Goal: Book appointment/travel/reservation

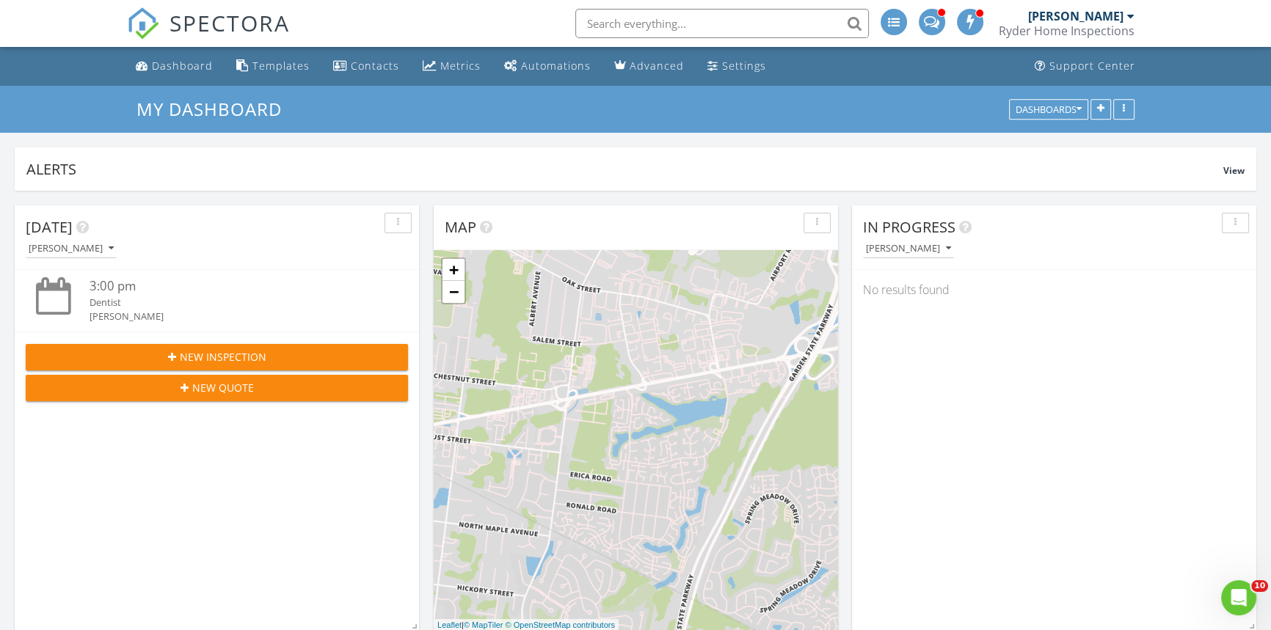
click at [243, 354] on span "New Inspection" at bounding box center [223, 356] width 87 height 15
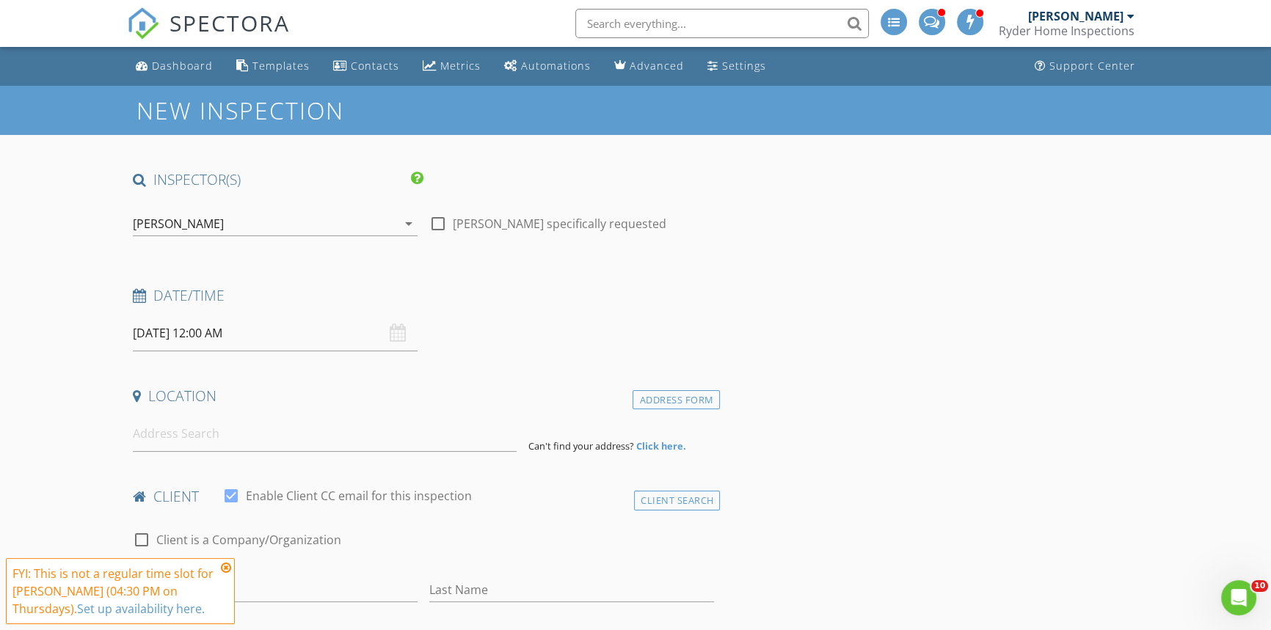
click at [222, 568] on icon at bounding box center [226, 568] width 10 height 12
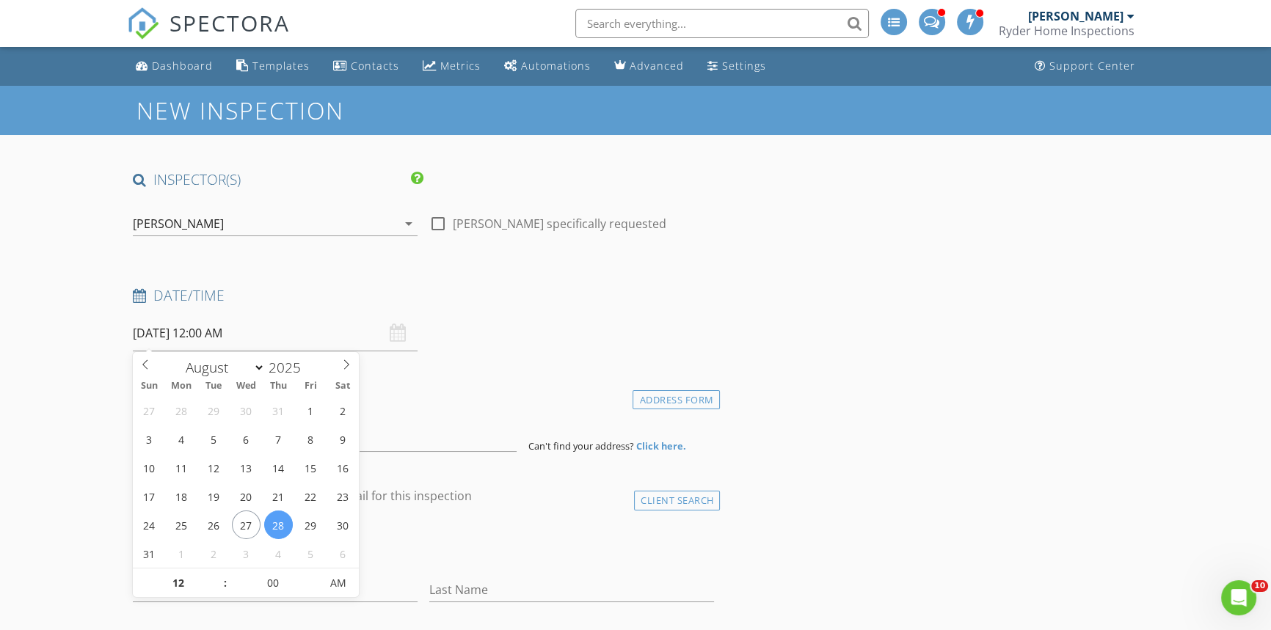
click at [283, 333] on input "08/28/2025 12:00 AM" at bounding box center [275, 334] width 285 height 36
type input "01"
type input "08/28/2025 1:00 AM"
click at [216, 575] on span at bounding box center [218, 576] width 10 height 15
type input "02"
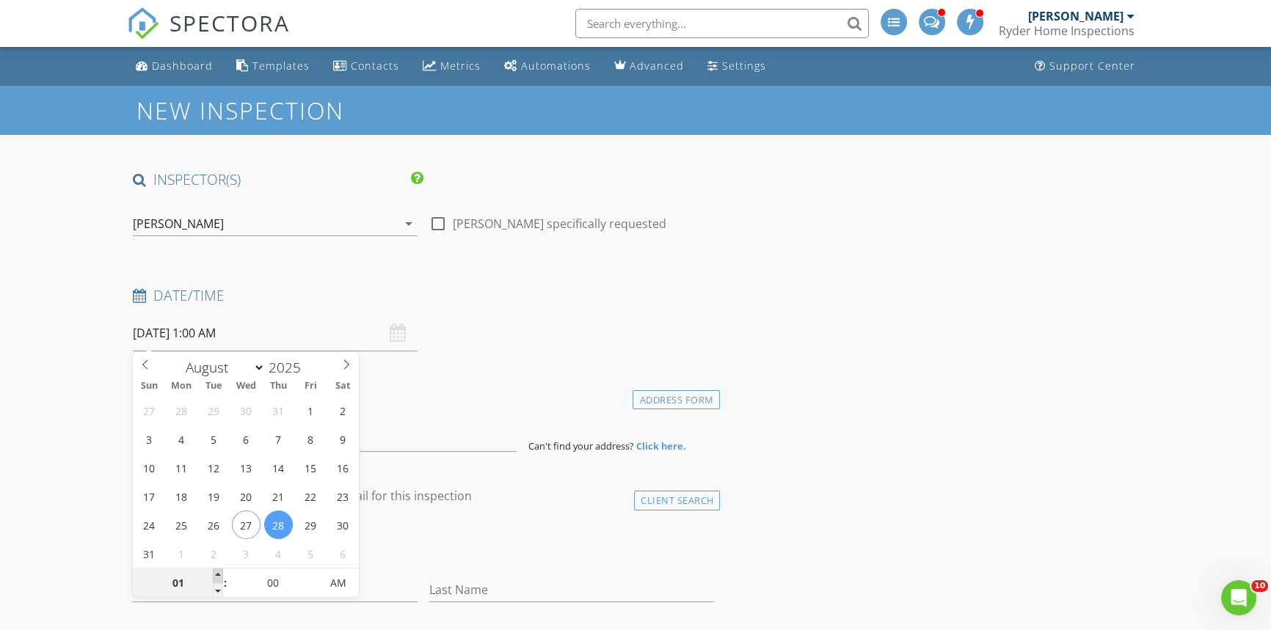
type input "08/28/2025 2:00 AM"
click at [216, 575] on span at bounding box center [218, 576] width 10 height 15
type input "03"
type input "08/28/2025 3:00 AM"
click at [216, 575] on span at bounding box center [218, 576] width 10 height 15
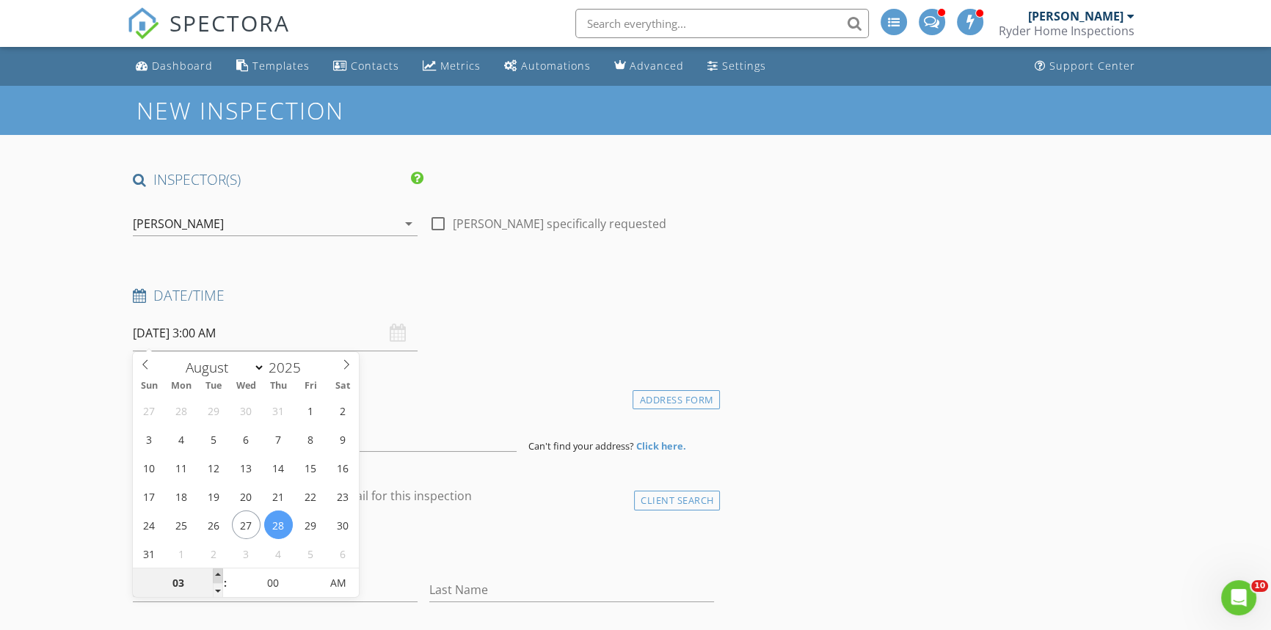
type input "04"
type input "08/28/2025 4:00 AM"
click at [216, 575] on span at bounding box center [218, 576] width 10 height 15
type input "05"
type input "08/28/2025 5:00 AM"
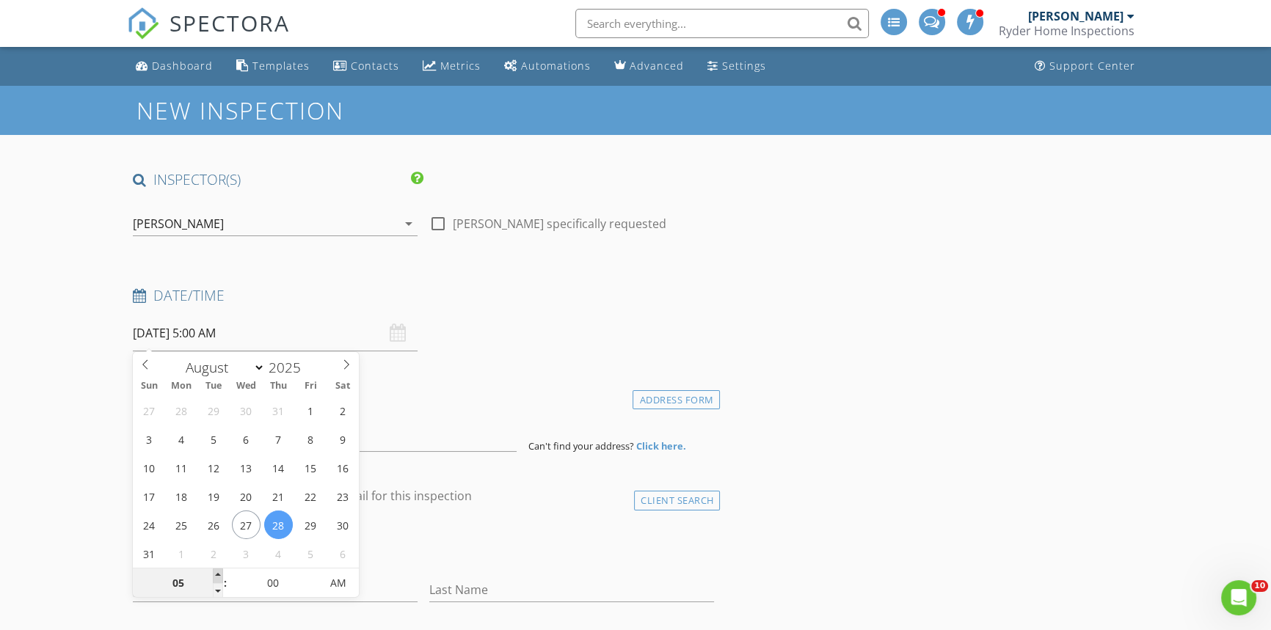
click at [216, 575] on span at bounding box center [218, 576] width 10 height 15
type input "06"
type input "08/28/2025 6:00 AM"
click at [216, 575] on span at bounding box center [218, 576] width 10 height 15
type input "07"
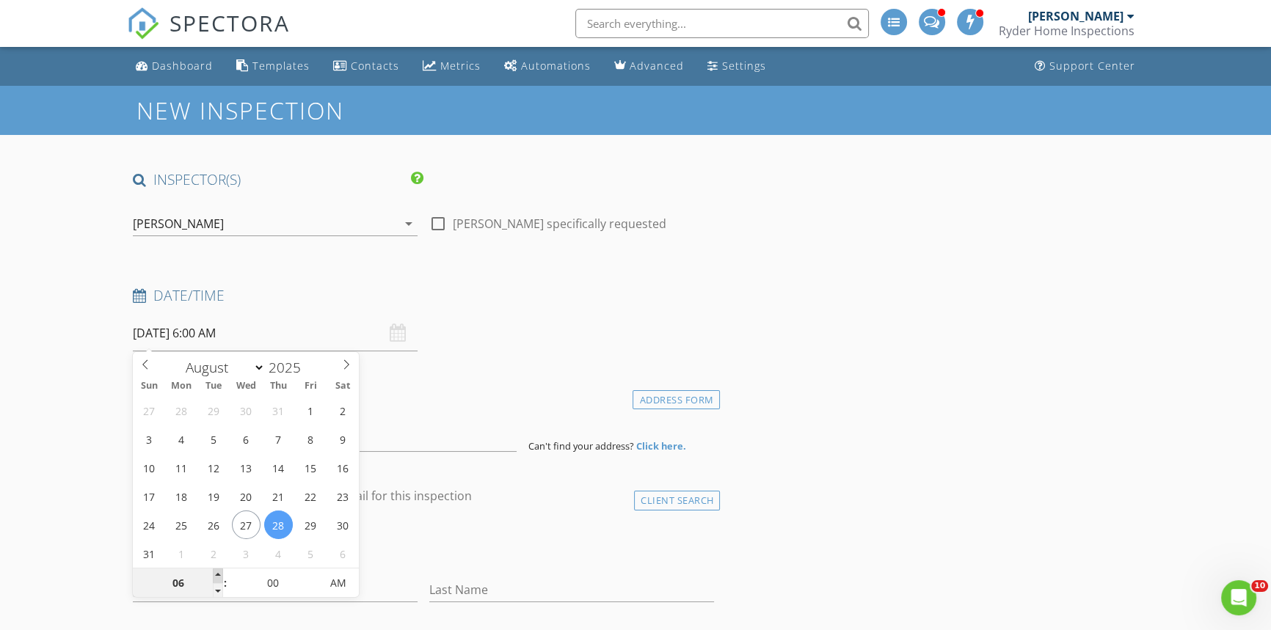
type input "08/28/2025 7:00 AM"
click at [216, 575] on span at bounding box center [218, 576] width 10 height 15
type input "08"
type input "08/28/2025 8:00 AM"
click at [216, 575] on span at bounding box center [218, 576] width 10 height 15
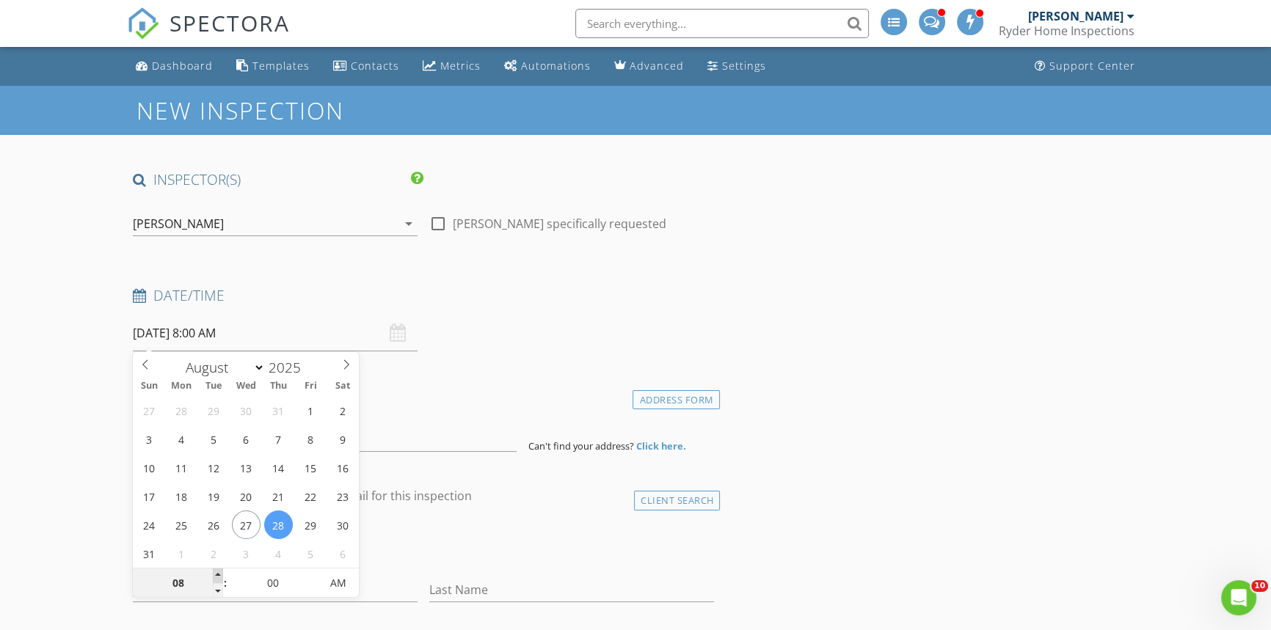
type input "09"
type input "08/28/2025 9:00 AM"
click at [216, 575] on span at bounding box center [218, 576] width 10 height 15
type input "10"
type input "08/28/2025 10:00 AM"
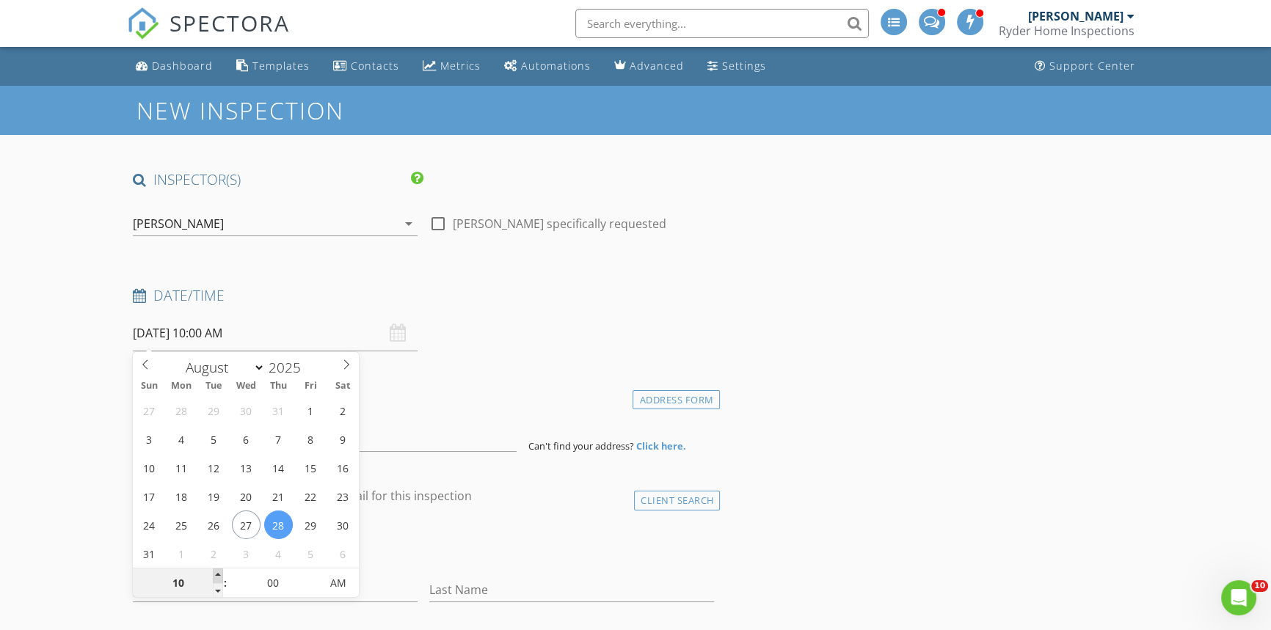
click at [216, 575] on span at bounding box center [218, 576] width 10 height 15
type input "11"
type input "08/28/2025 11:00 AM"
click at [216, 575] on span at bounding box center [218, 576] width 10 height 15
type input "05"
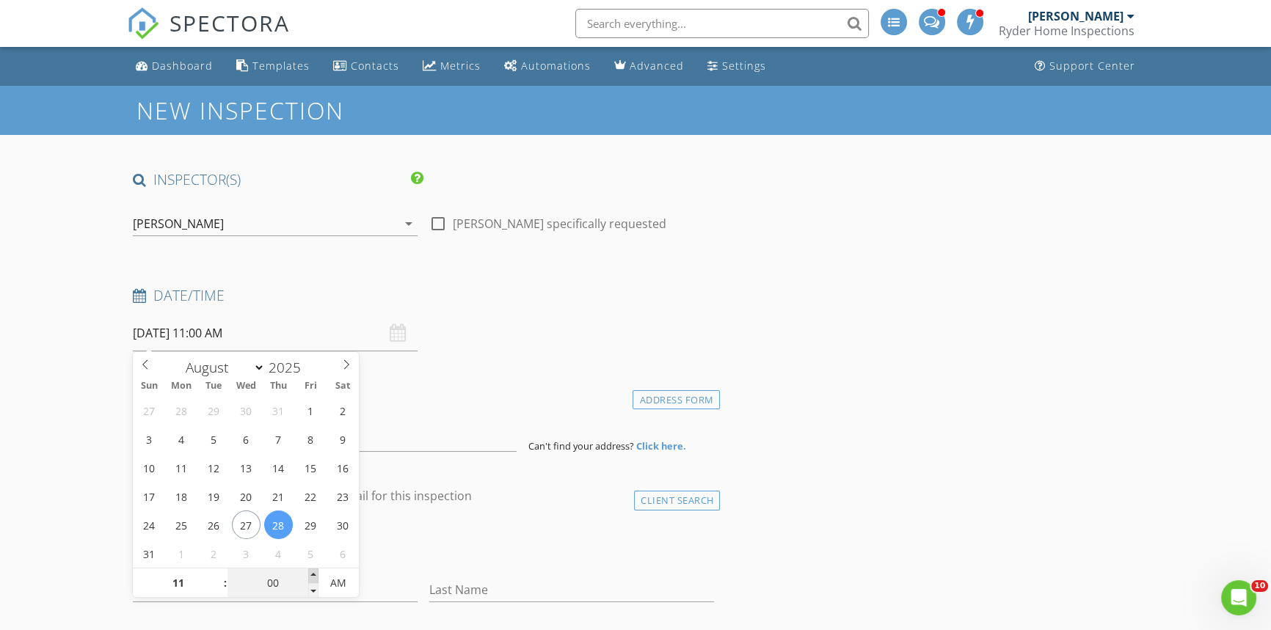
type input "08/28/2025 11:05 AM"
click at [308, 571] on span at bounding box center [313, 576] width 10 height 15
type input "10"
type input "08/28/2025 11:10 AM"
click at [308, 571] on span at bounding box center [313, 576] width 10 height 15
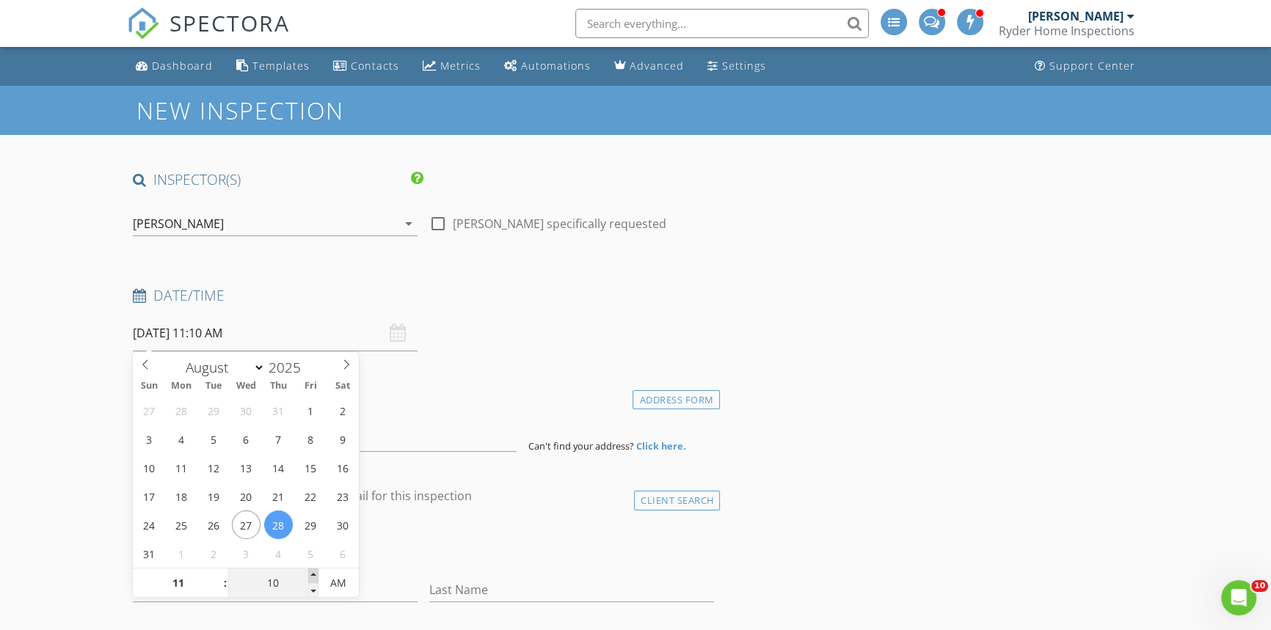
type input "15"
type input "08/28/2025 11:15 AM"
click at [308, 571] on span at bounding box center [313, 576] width 10 height 15
type input "20"
type input "08/28/2025 11:20 AM"
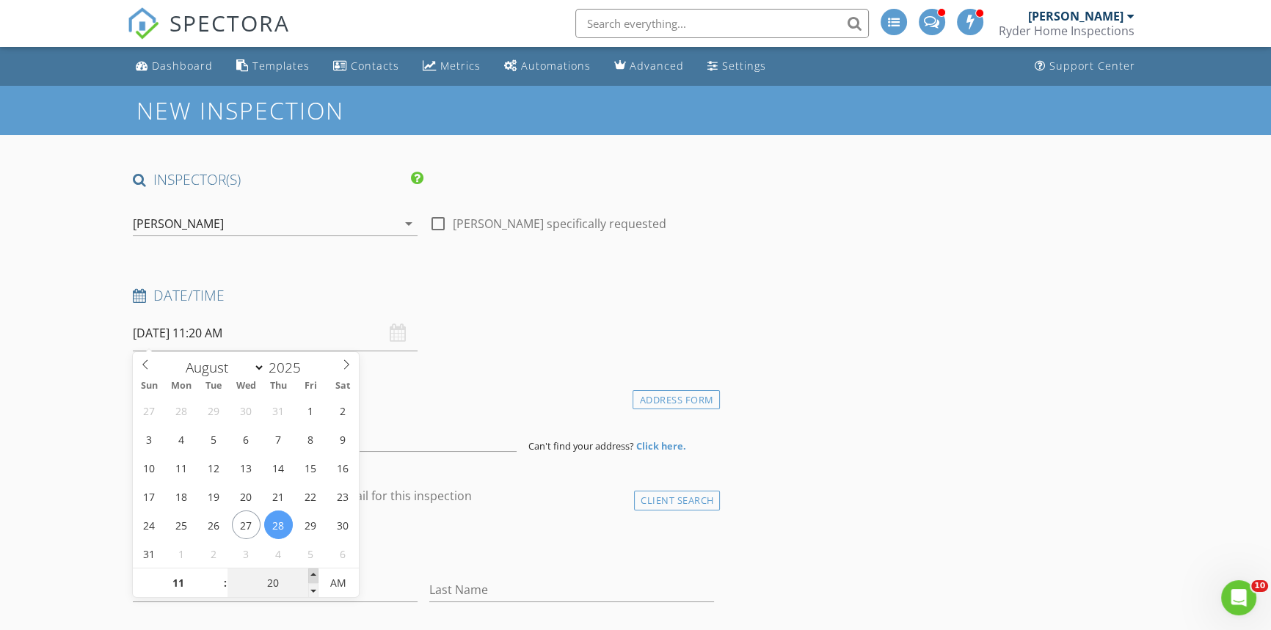
click at [308, 571] on span at bounding box center [313, 576] width 10 height 15
type input "25"
type input "08/28/2025 11:25 AM"
click at [308, 571] on span at bounding box center [313, 576] width 10 height 15
type input "30"
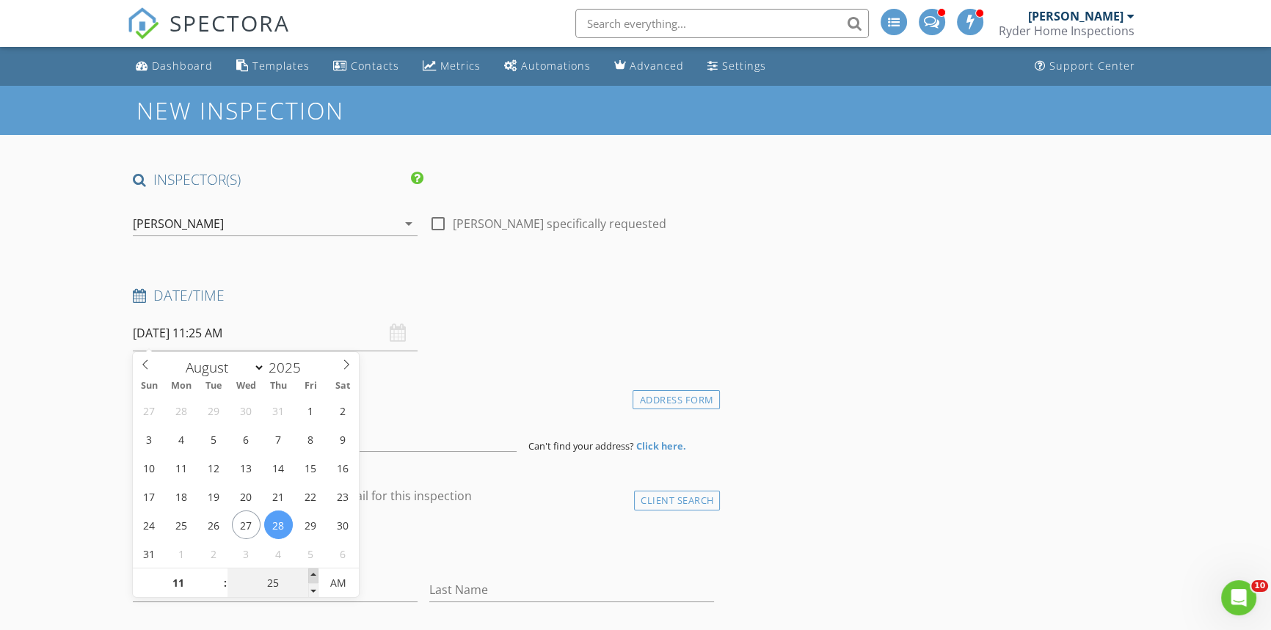
type input "08/28/2025 11:30 AM"
click at [308, 571] on span at bounding box center [313, 576] width 10 height 15
click at [504, 317] on div "Date/Time 08/28/2025 11:30 AM" at bounding box center [423, 318] width 593 height 65
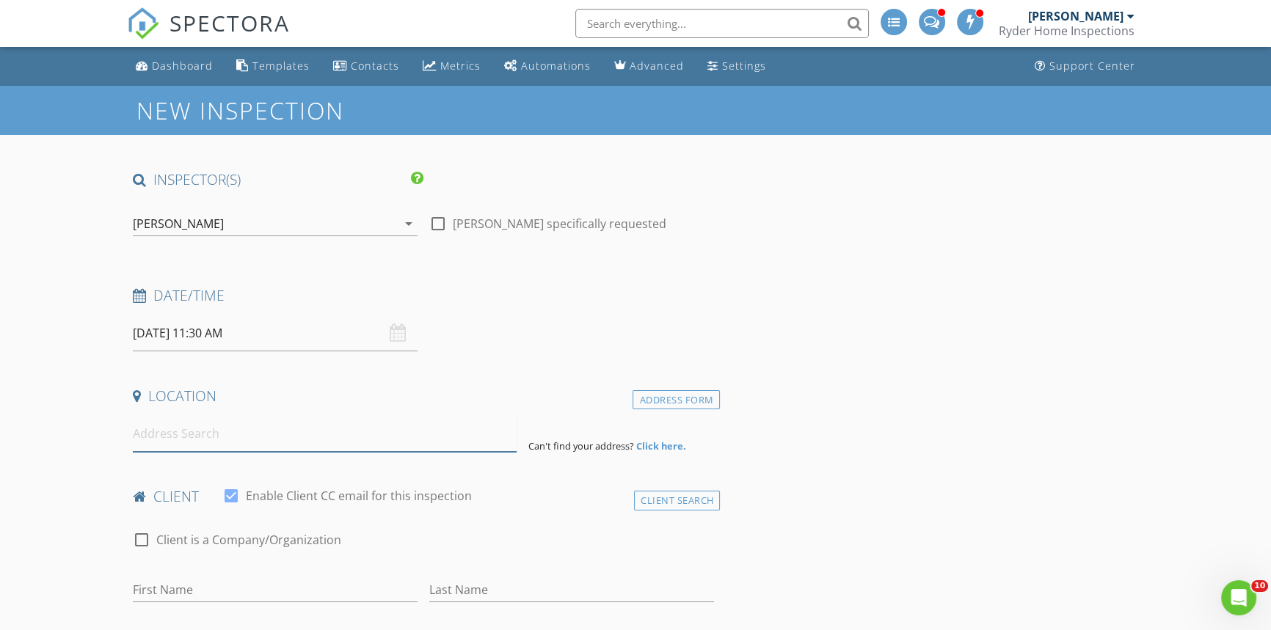
click at [205, 433] on input at bounding box center [325, 434] width 384 height 36
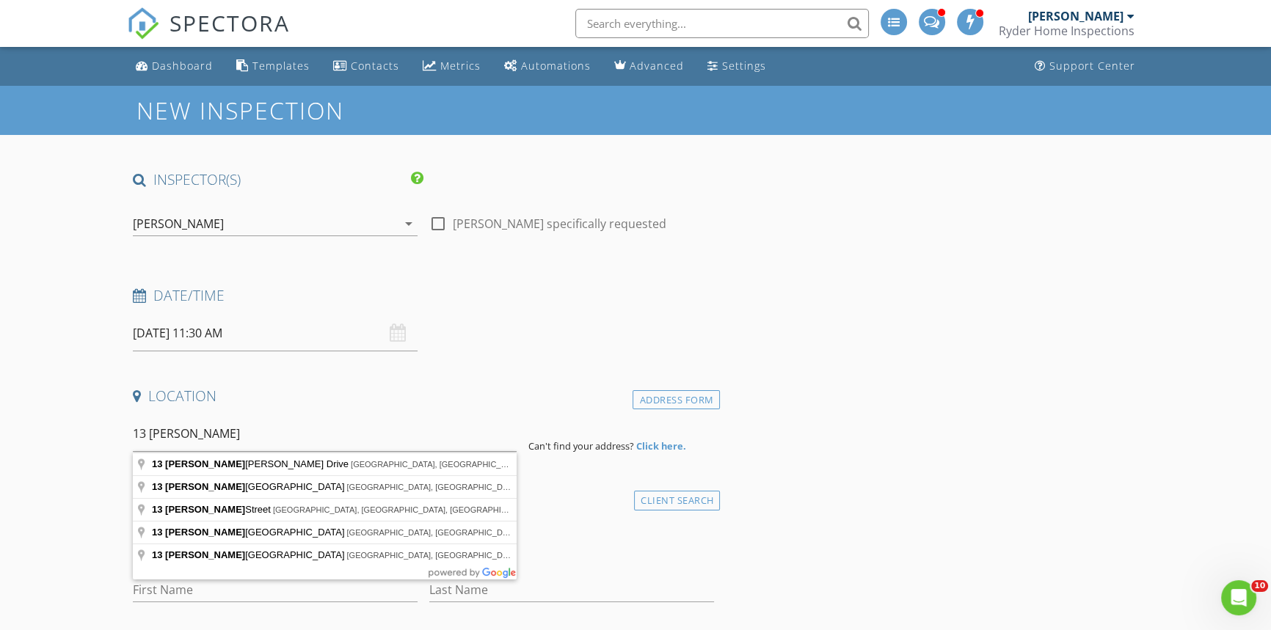
type input "13 Mary Ann Drive, Brick Township, NJ, USA"
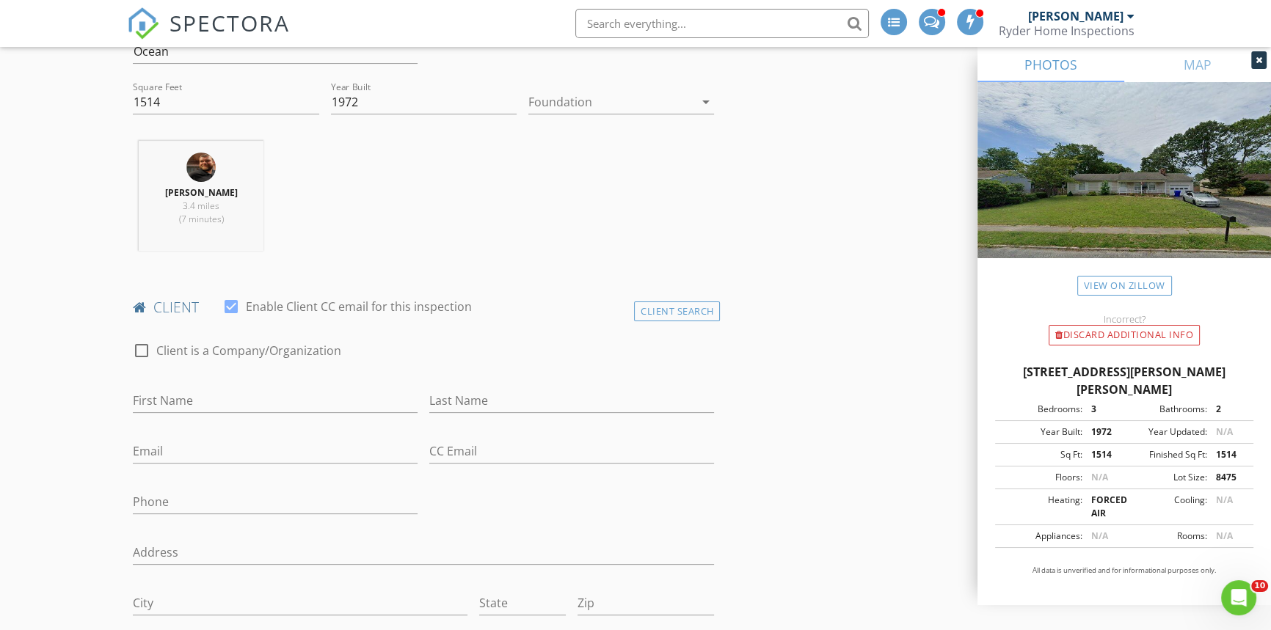
scroll to position [667, 0]
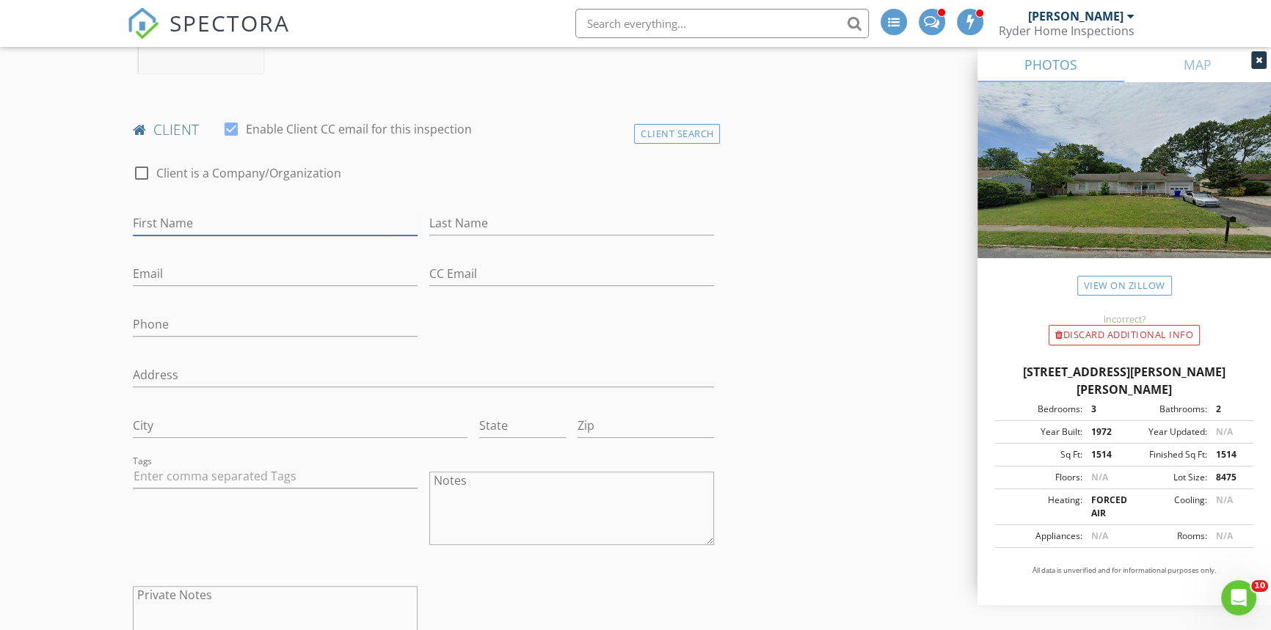
click at [150, 214] on input "First Name" at bounding box center [275, 223] width 285 height 24
type input "Andrew"
click at [463, 220] on input "Last Name" at bounding box center [571, 223] width 285 height 24
click at [445, 220] on input "Culurciello" at bounding box center [571, 223] width 285 height 24
type input "Colurciello"
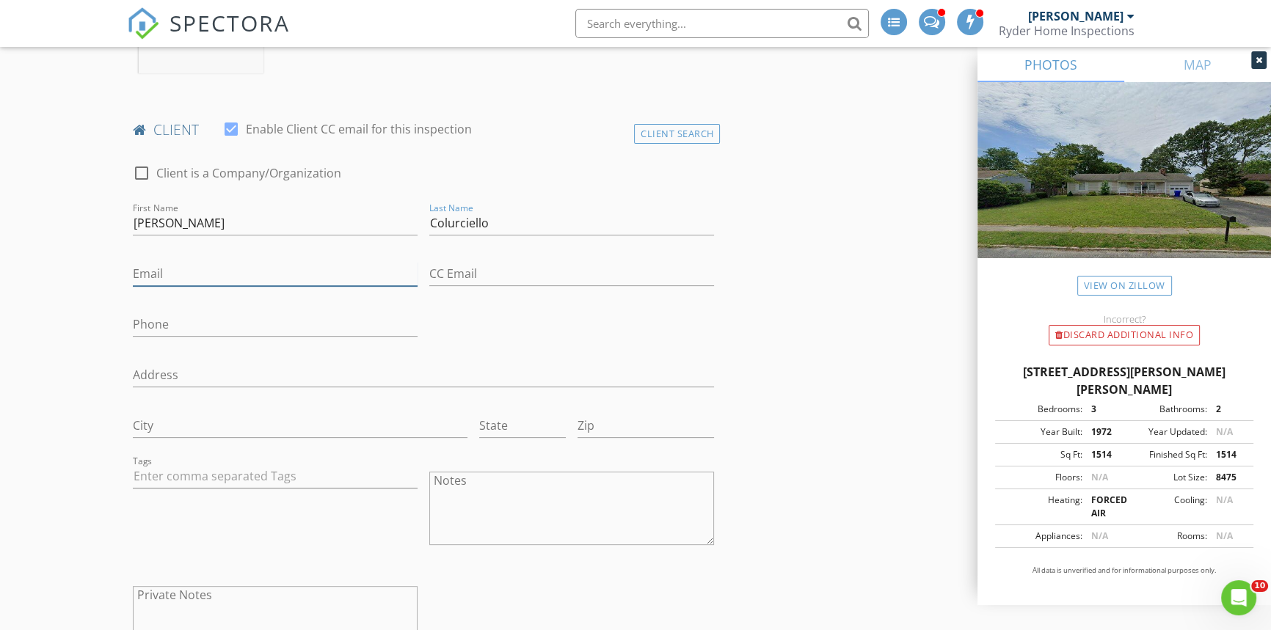
click at [180, 277] on input "Email" at bounding box center [275, 274] width 285 height 24
type input "acjr014@gmail.com"
click at [176, 330] on input "Phone" at bounding box center [275, 325] width 285 height 24
type input "914-213-4241"
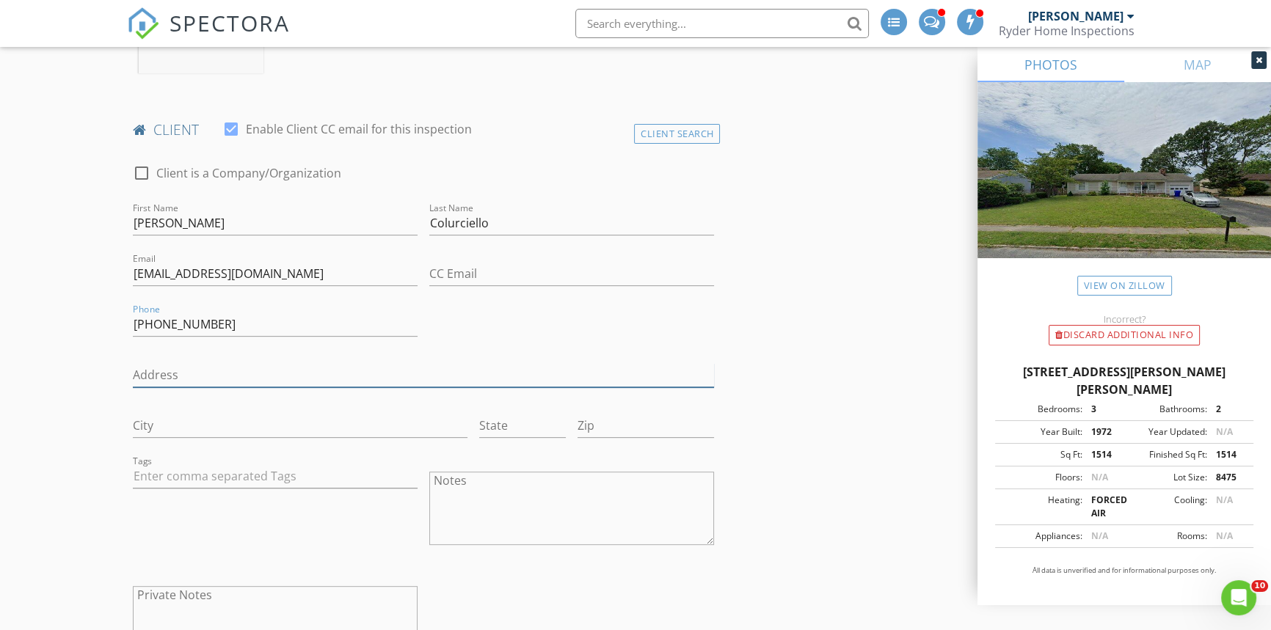
click at [170, 371] on input "Address" at bounding box center [423, 375] width 581 height 24
type input "120 Bretonian Drive"
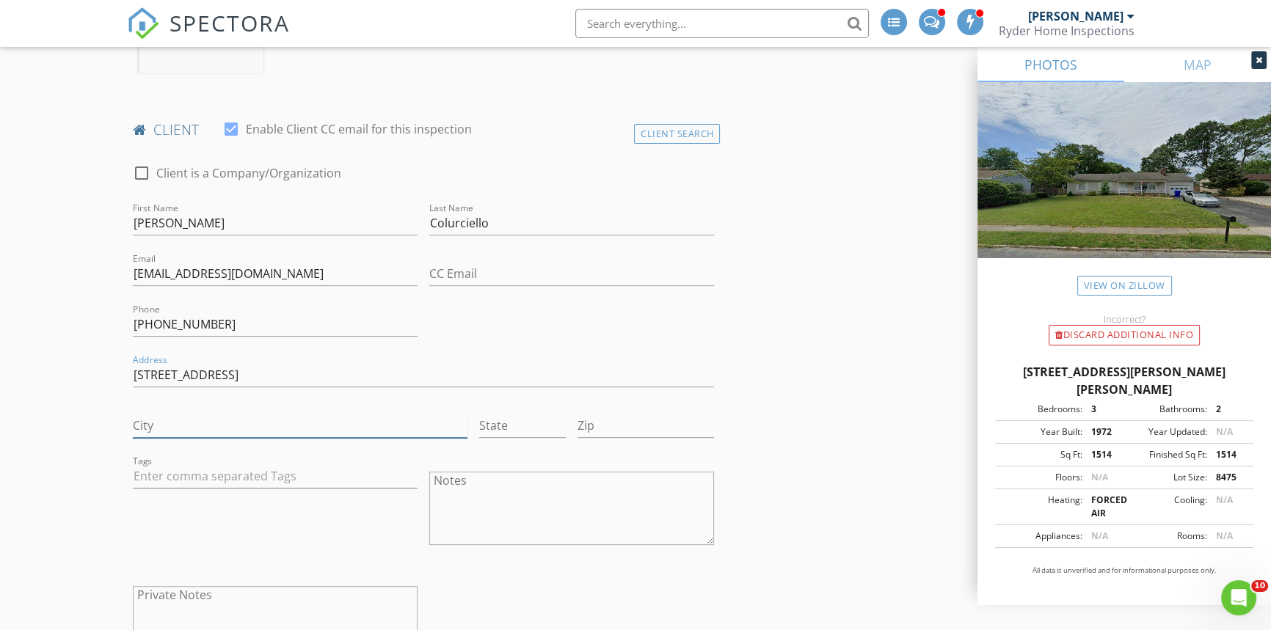
click at [171, 418] on input "City" at bounding box center [300, 426] width 334 height 24
type input "Brick"
click at [503, 437] on div "State" at bounding box center [522, 433] width 87 height 39
click at [506, 426] on input "State" at bounding box center [522, 426] width 87 height 24
type input "NJ"
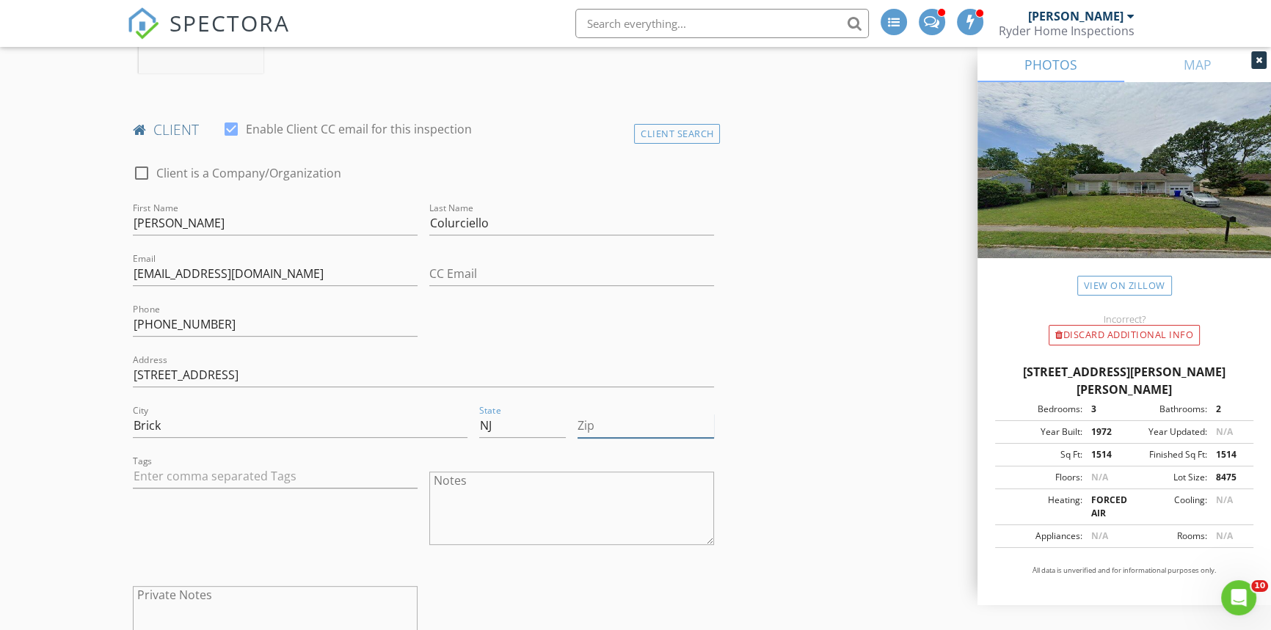
click at [640, 435] on input "Zip" at bounding box center [646, 426] width 136 height 24
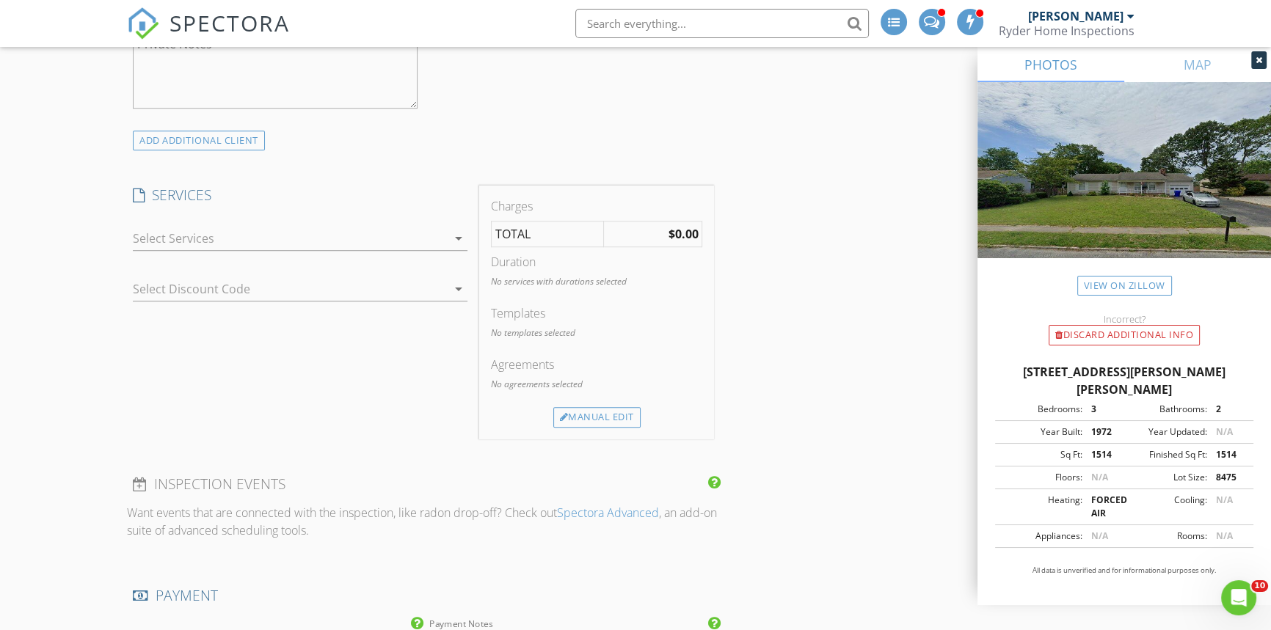
scroll to position [1267, 0]
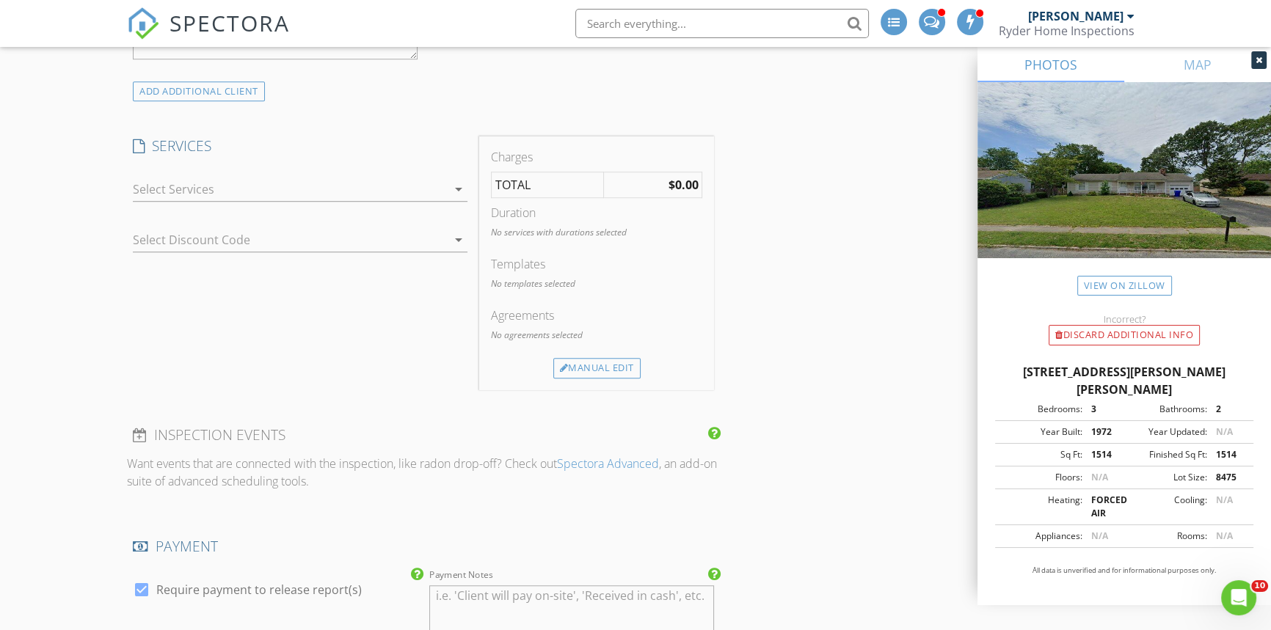
type input "08723"
click at [454, 191] on icon "arrow_drop_down" at bounding box center [459, 190] width 18 height 18
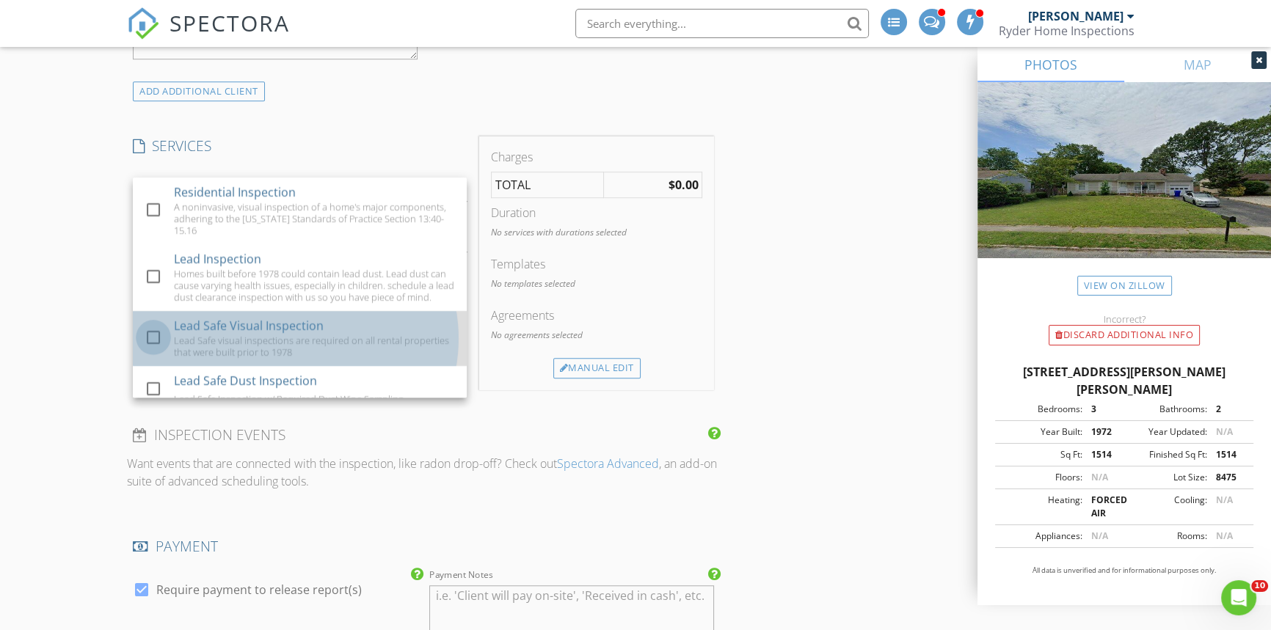
click at [148, 349] on div at bounding box center [153, 337] width 25 height 25
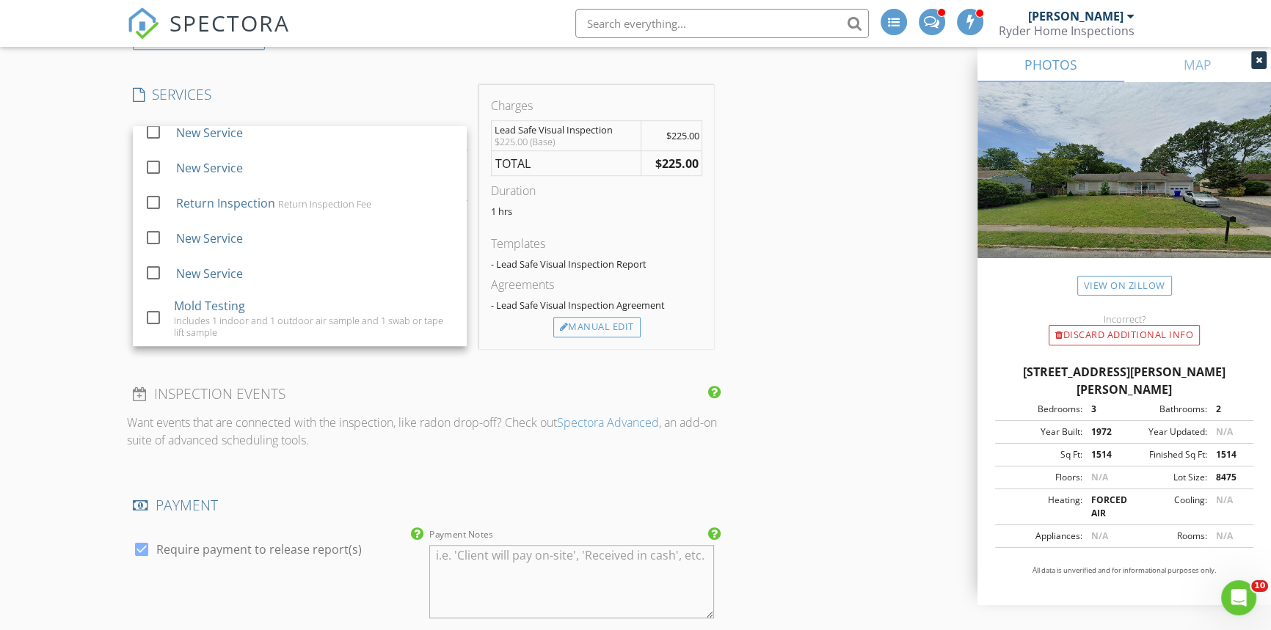
scroll to position [1282, 0]
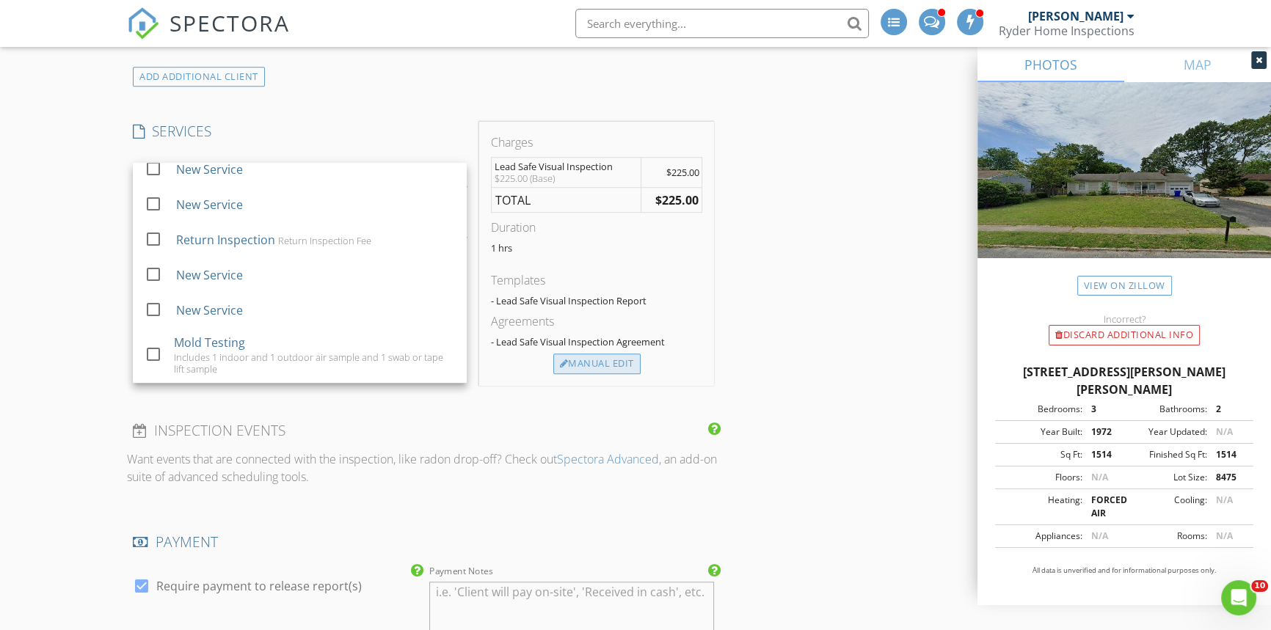
click at [597, 366] on div "Manual Edit" at bounding box center [596, 364] width 87 height 21
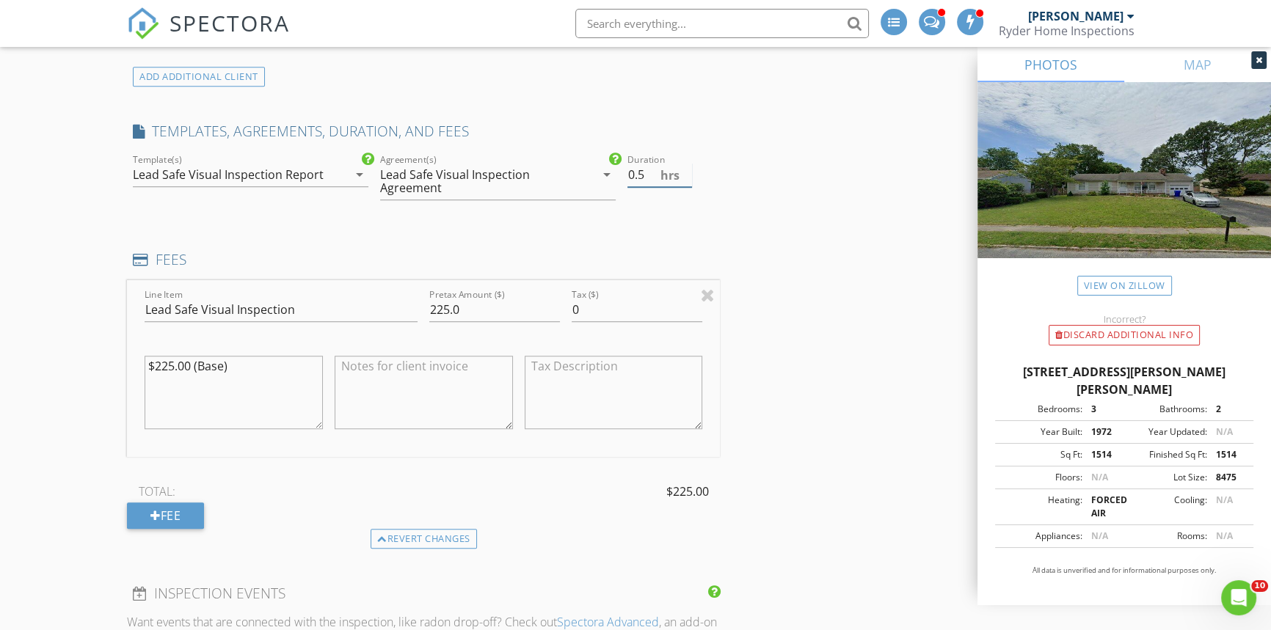
type input "0.5"
click at [687, 177] on input "0.5" at bounding box center [659, 175] width 65 height 24
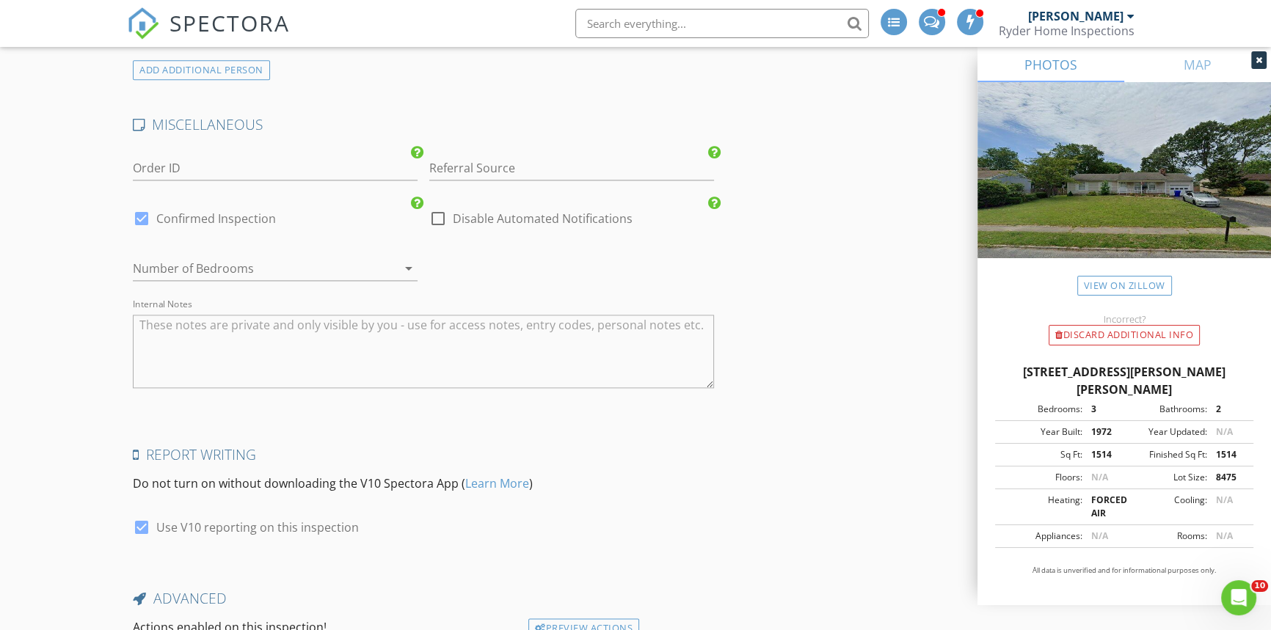
scroll to position [2579, 0]
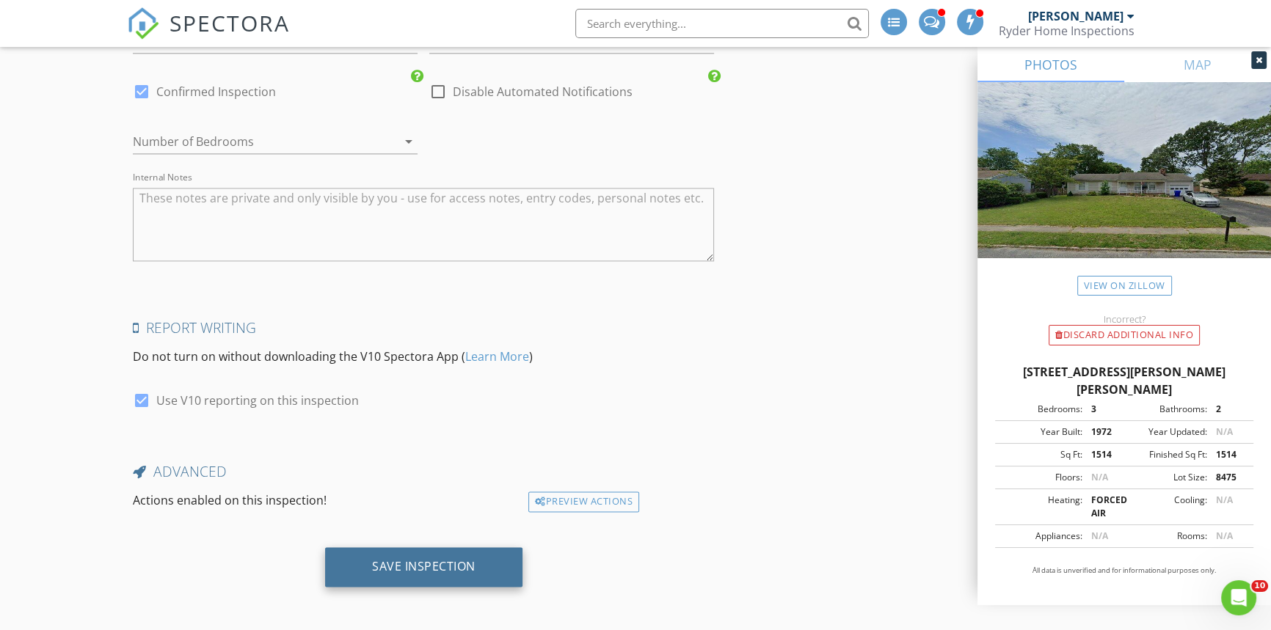
click at [413, 565] on div "Save Inspection" at bounding box center [423, 566] width 103 height 15
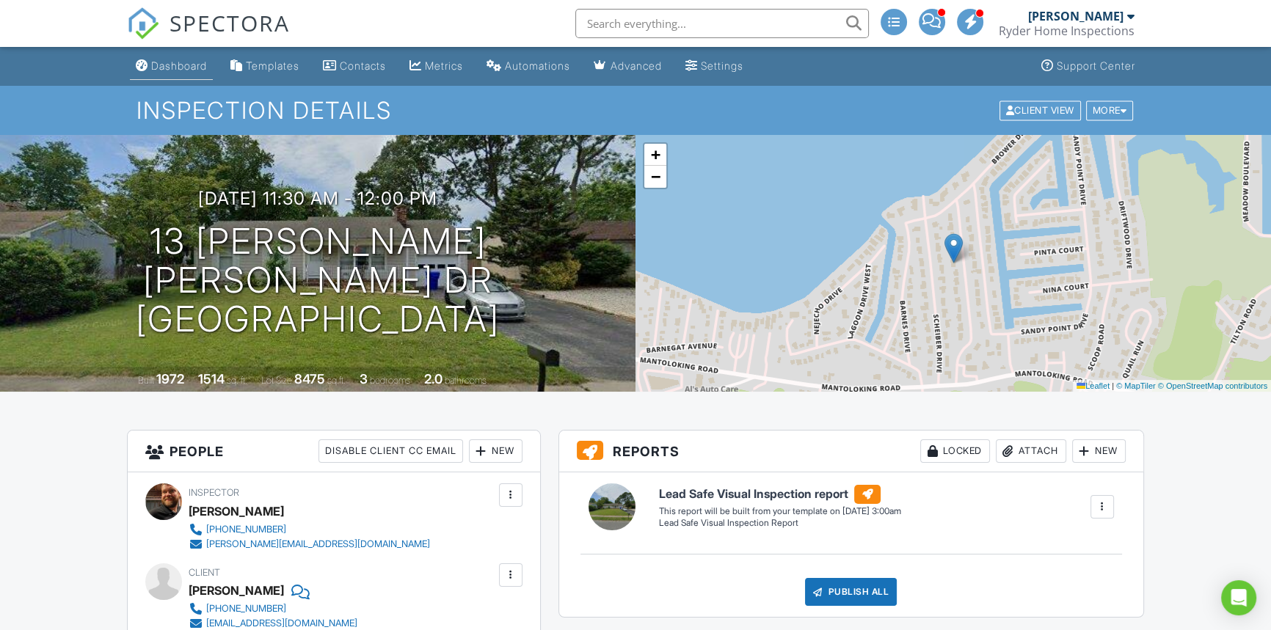
click at [183, 64] on div "Dashboard" at bounding box center [179, 65] width 56 height 12
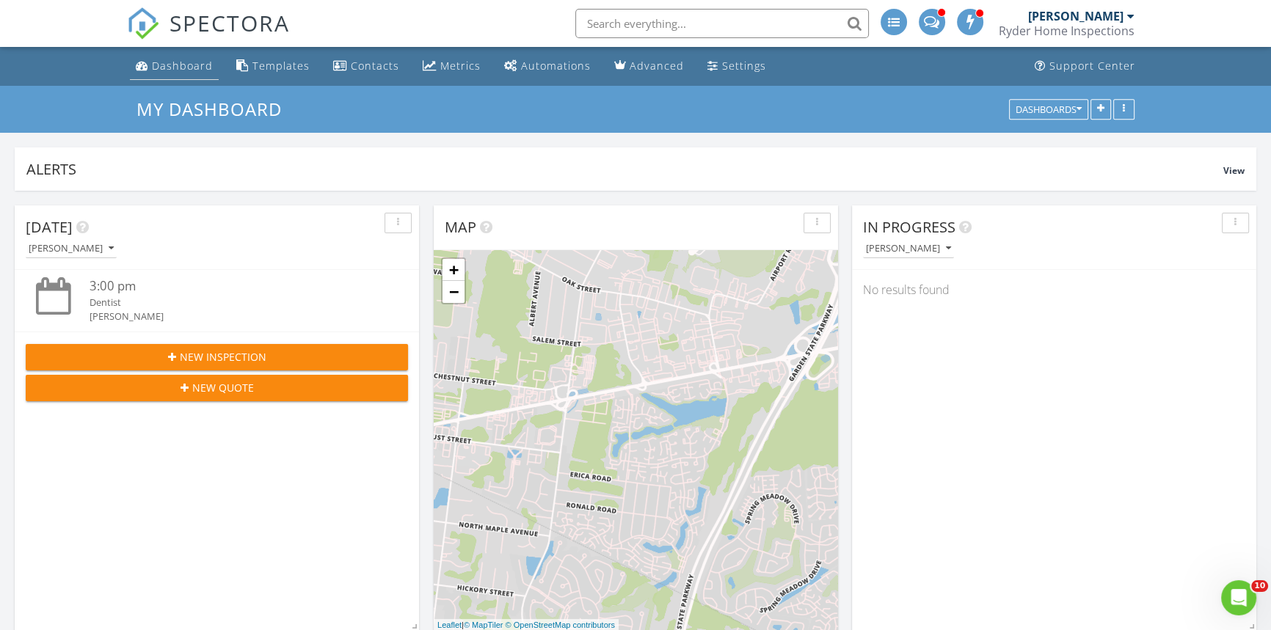
click at [185, 70] on div "Dashboard" at bounding box center [182, 66] width 61 height 14
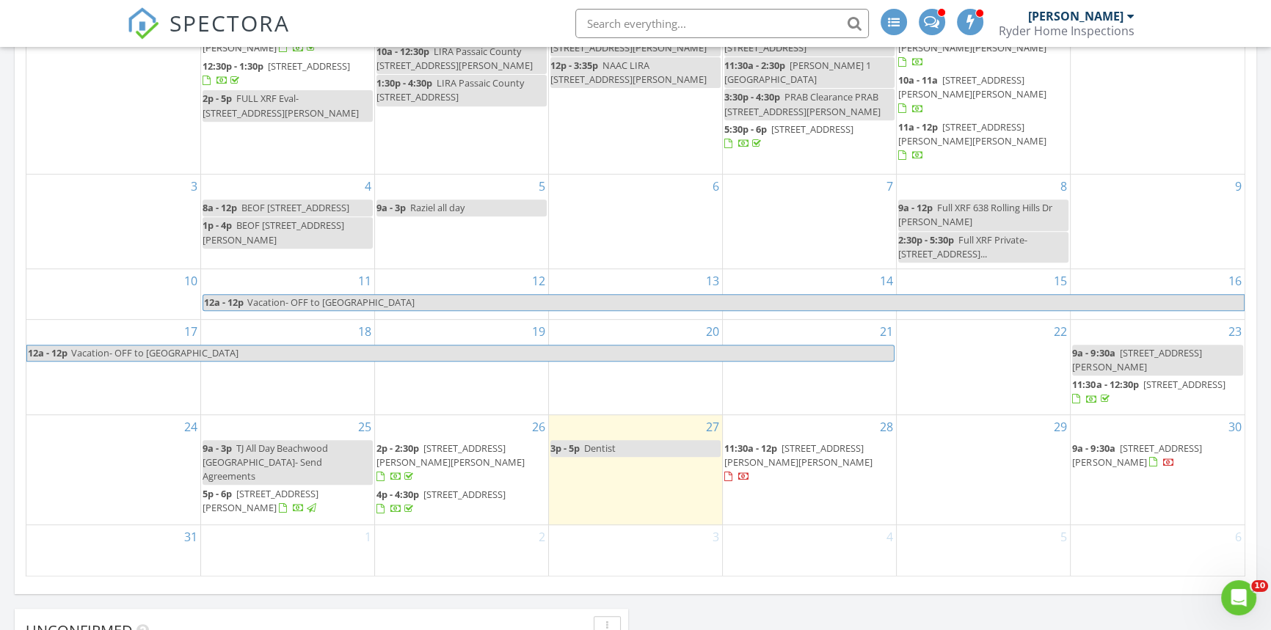
scroll to position [800, 0]
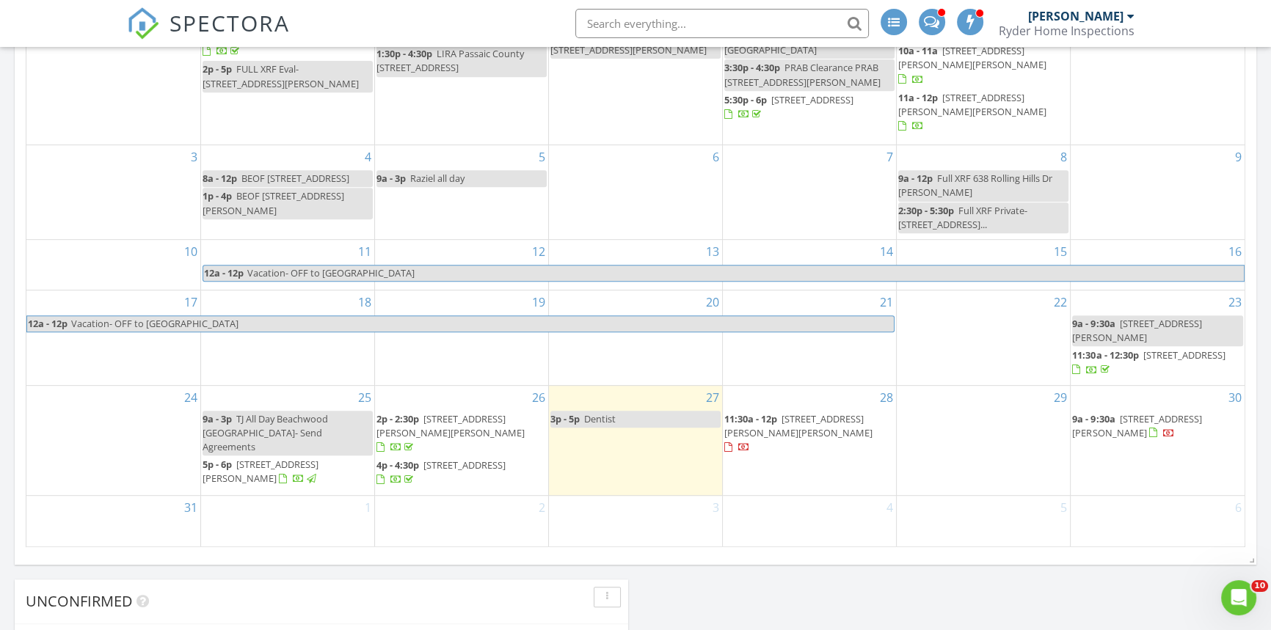
click at [784, 409] on div "28 11:30a - 12p [STREET_ADDRESS][PERSON_NAME][PERSON_NAME]" at bounding box center [809, 441] width 173 height 110
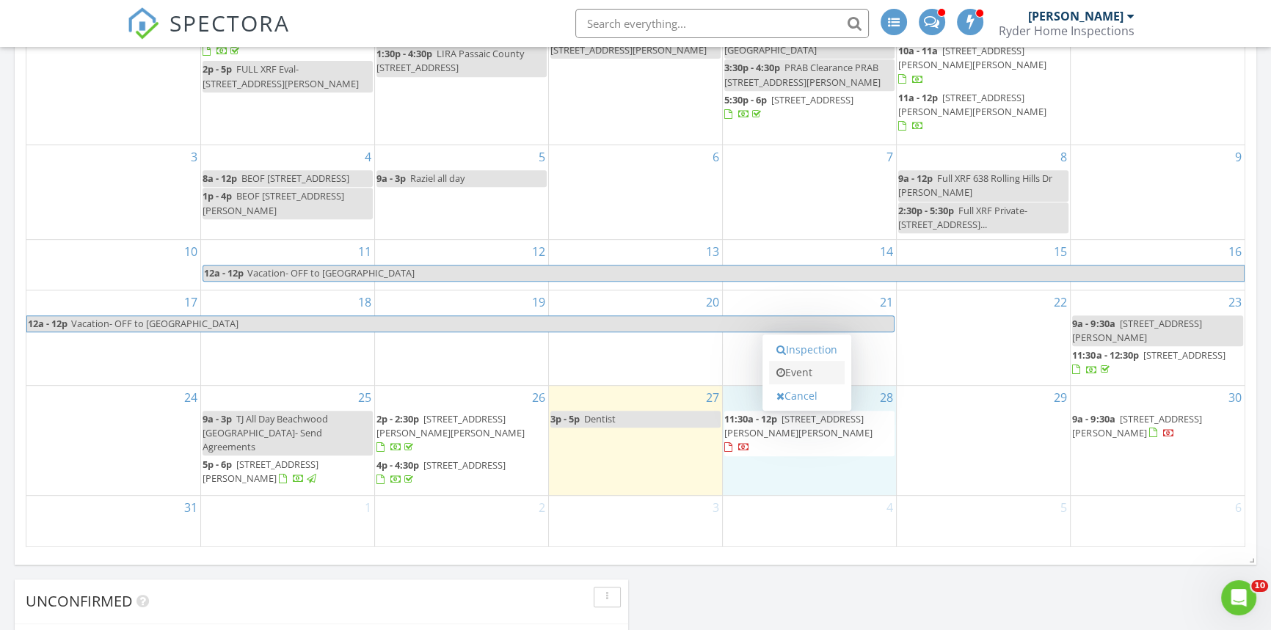
click at [781, 368] on icon at bounding box center [780, 373] width 9 height 10
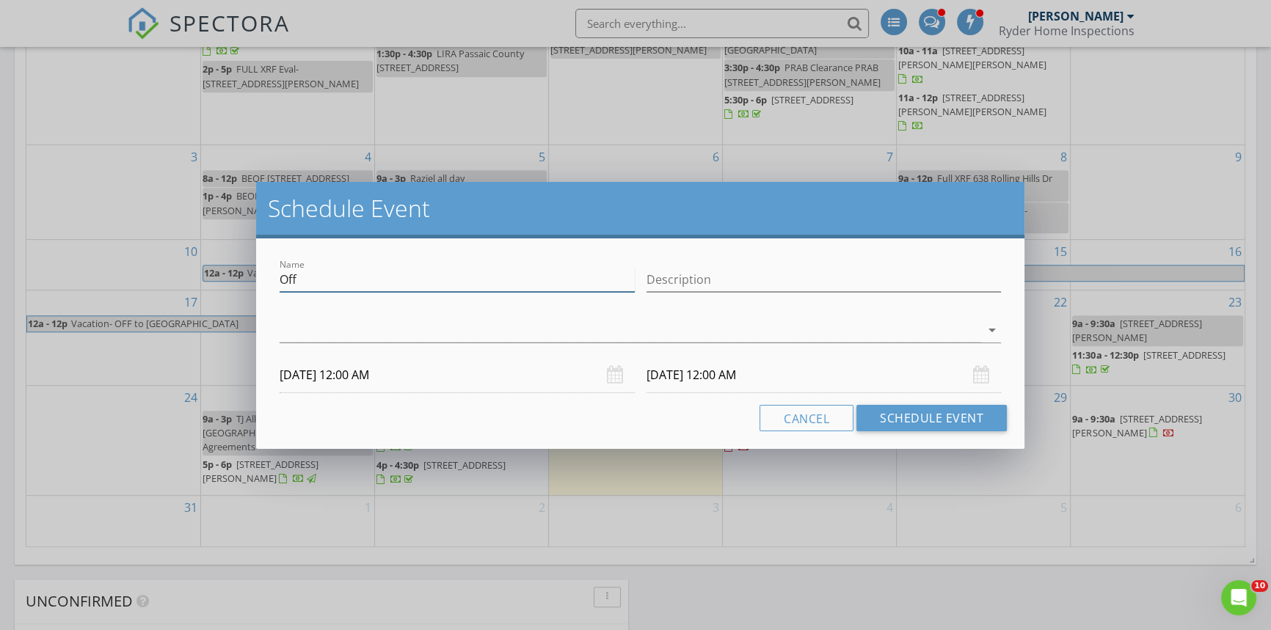
click at [329, 286] on input "Off" at bounding box center [457, 280] width 355 height 24
type input "O"
click at [347, 288] on input "Name" at bounding box center [457, 280] width 355 height 24
type input "HCSF"
click at [663, 278] on input "Description" at bounding box center [824, 280] width 355 height 24
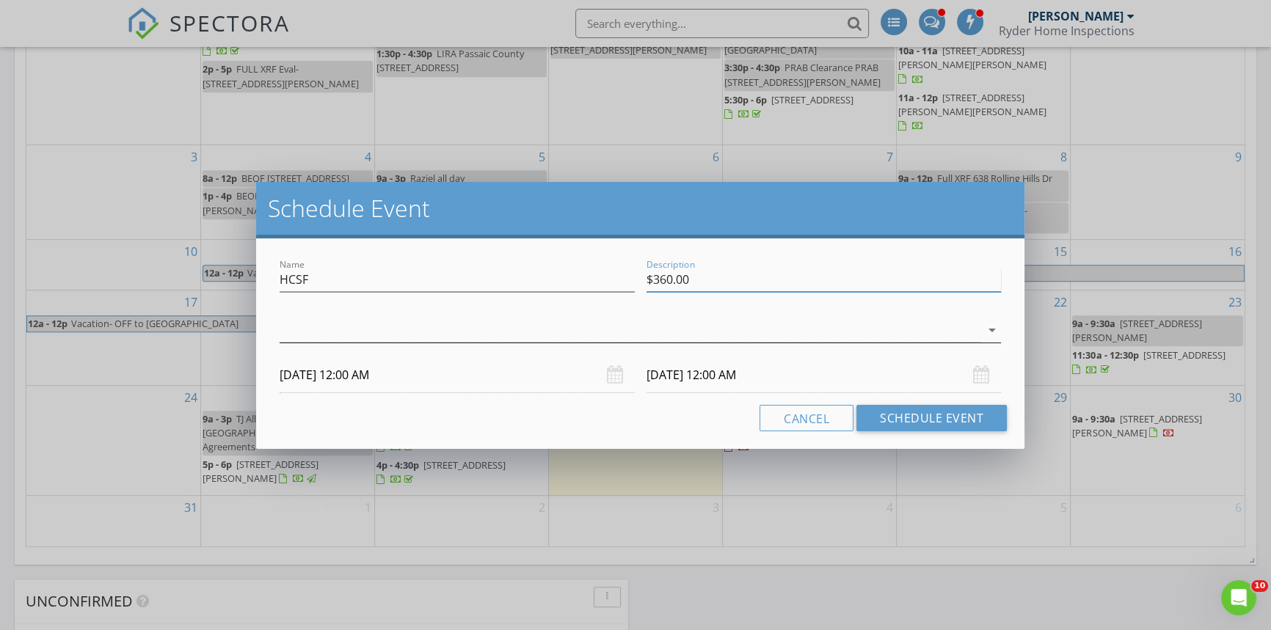
type input "$360.00"
click at [988, 327] on icon "arrow_drop_down" at bounding box center [992, 330] width 18 height 18
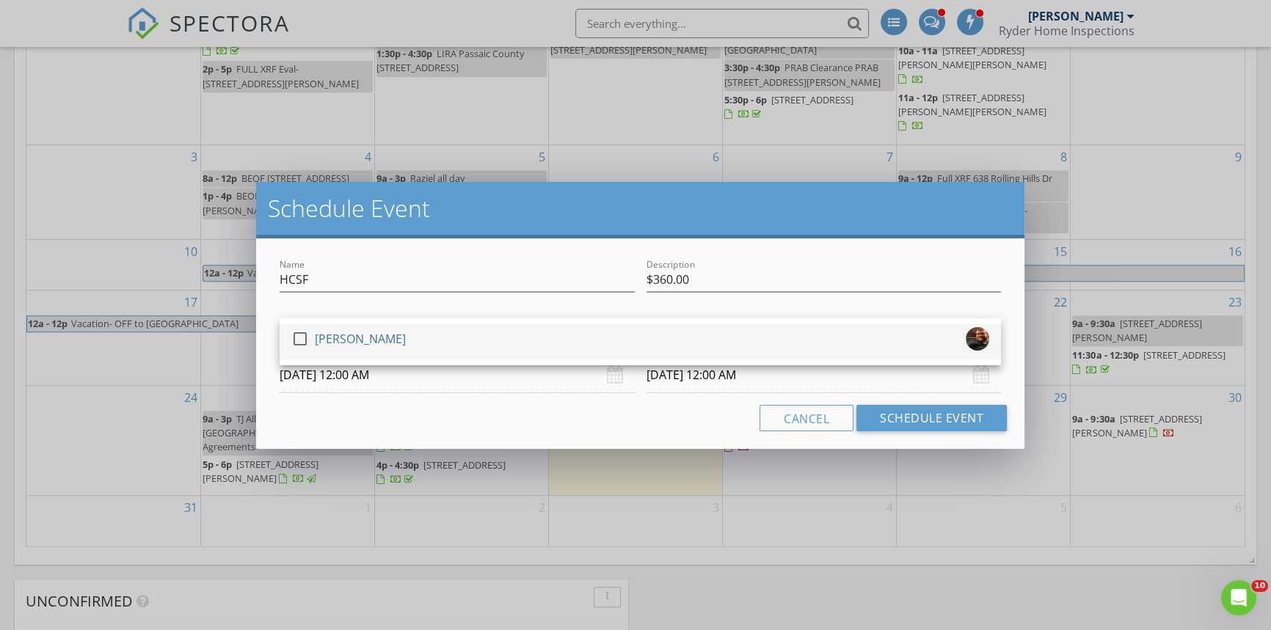
click at [307, 339] on div at bounding box center [300, 339] width 25 height 25
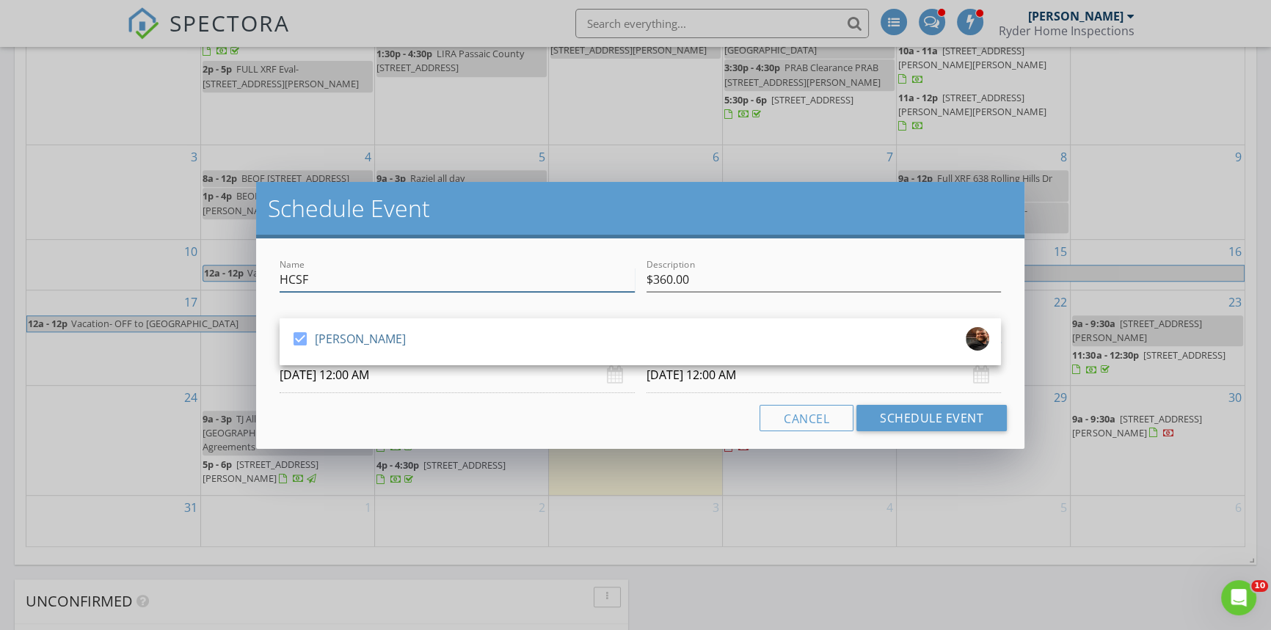
click at [346, 280] on input "HCSF" at bounding box center [457, 280] width 355 height 24
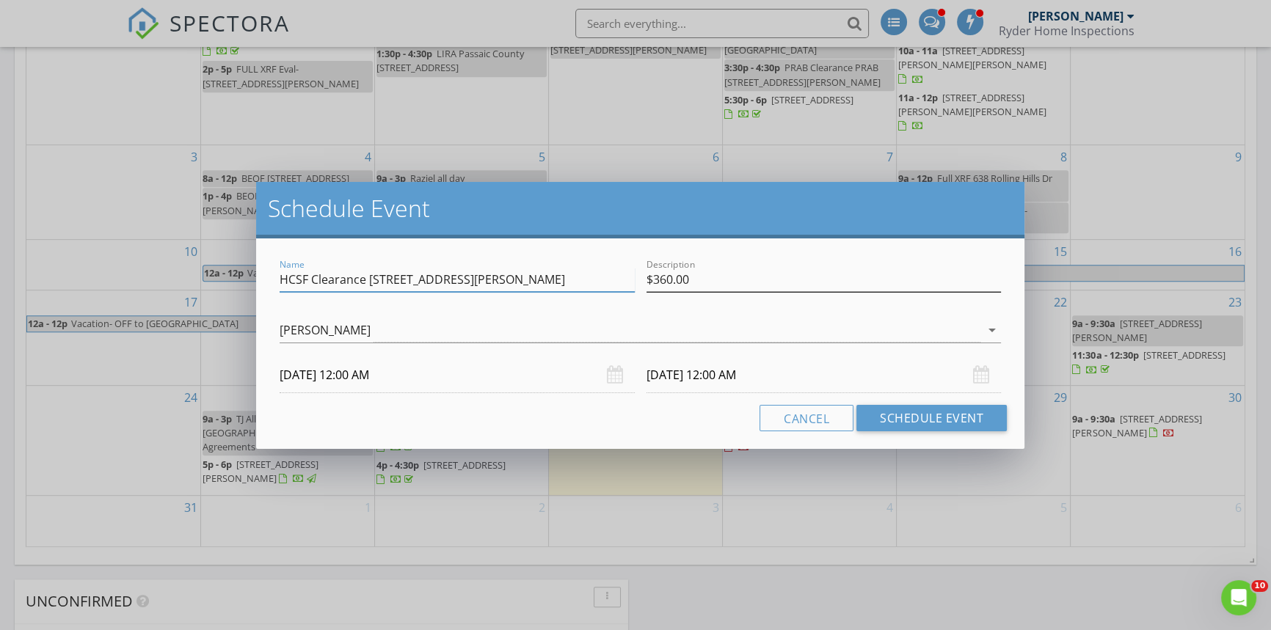
type input "HCSF Clearance 162 Robbins Allentown Rd Robbinsville NJ"
click at [750, 280] on input "$360.00" at bounding box center [824, 280] width 355 height 24
drag, startPoint x: 719, startPoint y: 278, endPoint x: 745, endPoint y: 257, distance: 33.4
click at [719, 278] on input "$360.00 Ablet(267) 228-5924" at bounding box center [824, 280] width 355 height 24
type input "$360.00 Ablet (267) 228-5924"
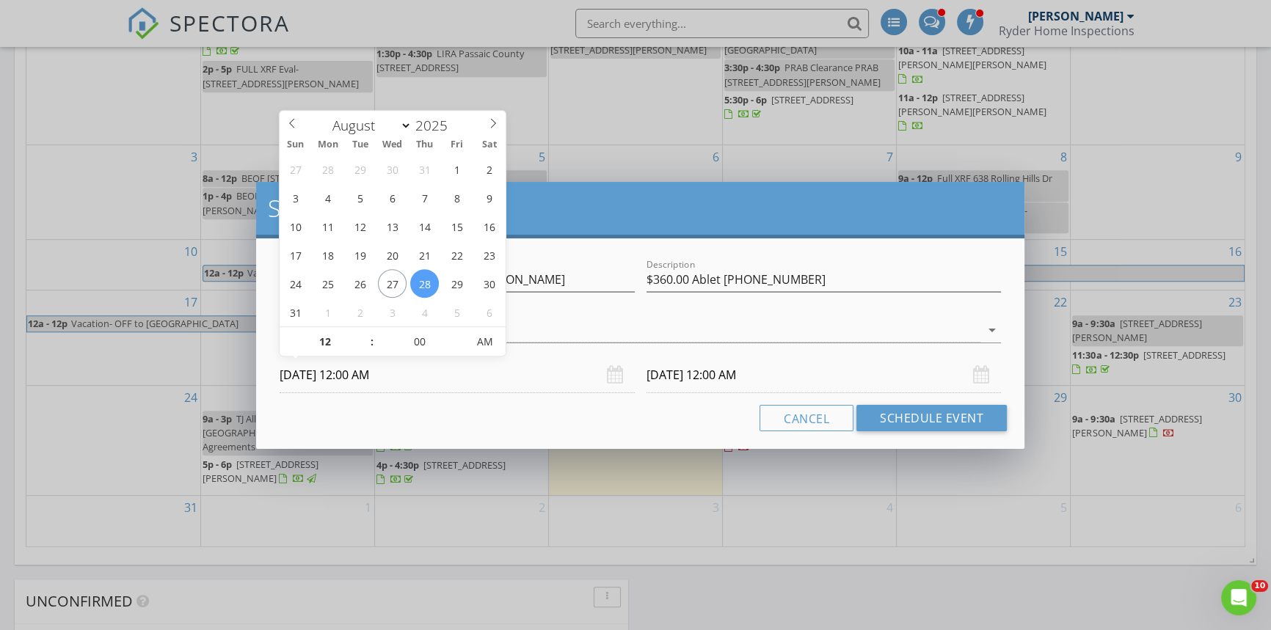
click at [445, 374] on input "08/28/2025 12:00 AM" at bounding box center [457, 375] width 355 height 36
type input "11"
type input "08/28/2025 11:00 PM"
click at [361, 343] on span at bounding box center [365, 349] width 10 height 15
type input "10"
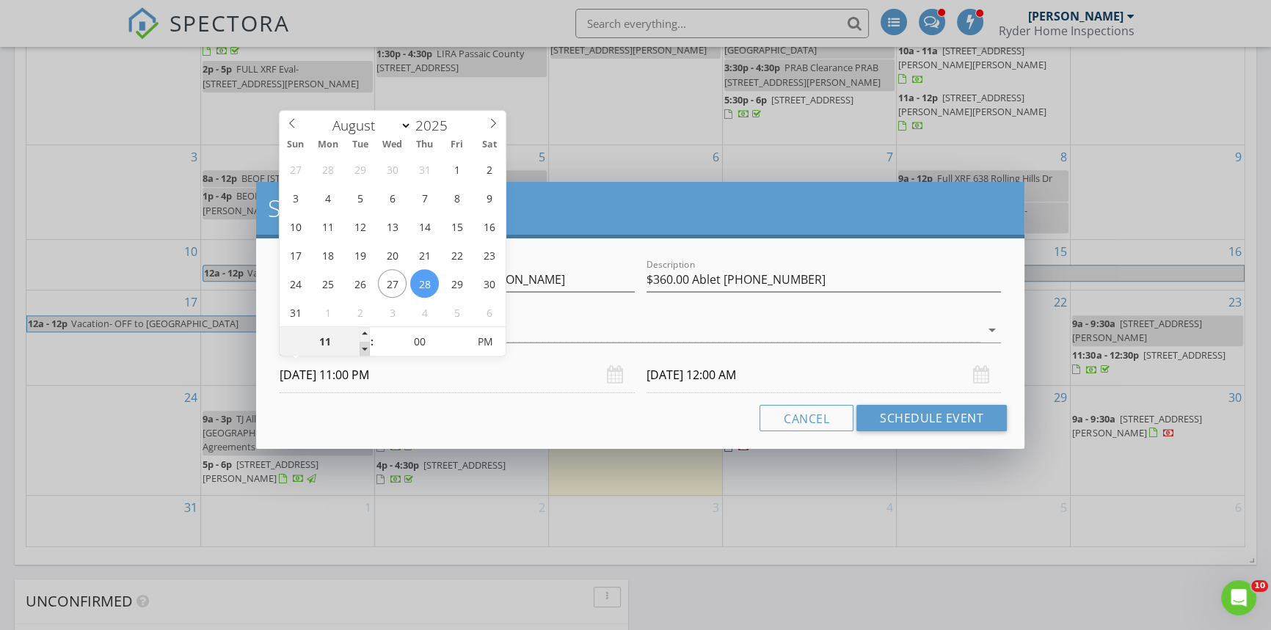
type input "08/28/2025 10:00 PM"
click at [361, 343] on span at bounding box center [365, 349] width 10 height 15
type input "09"
type input "08/28/2025 9:00 PM"
click at [361, 343] on span at bounding box center [365, 349] width 10 height 15
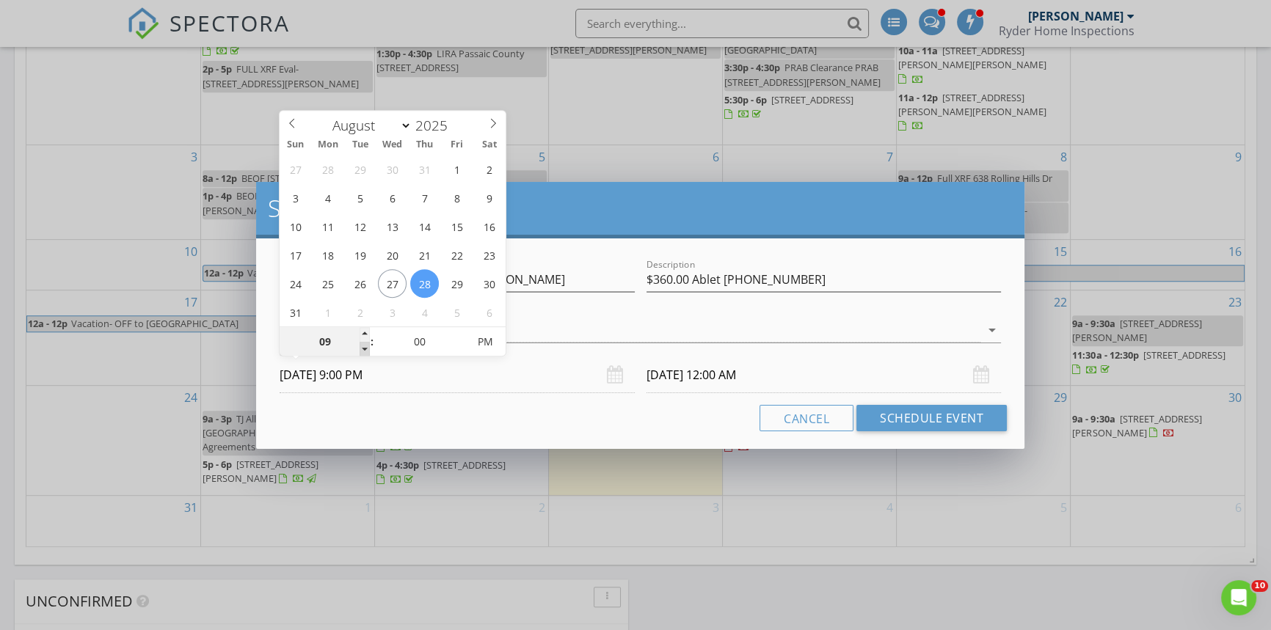
type input "08/29/2025 9:00 PM"
type input "08/28/2025 9:00 AM"
type input "08/29/2025 9:00 AM"
click at [480, 337] on span "PM" at bounding box center [485, 341] width 40 height 29
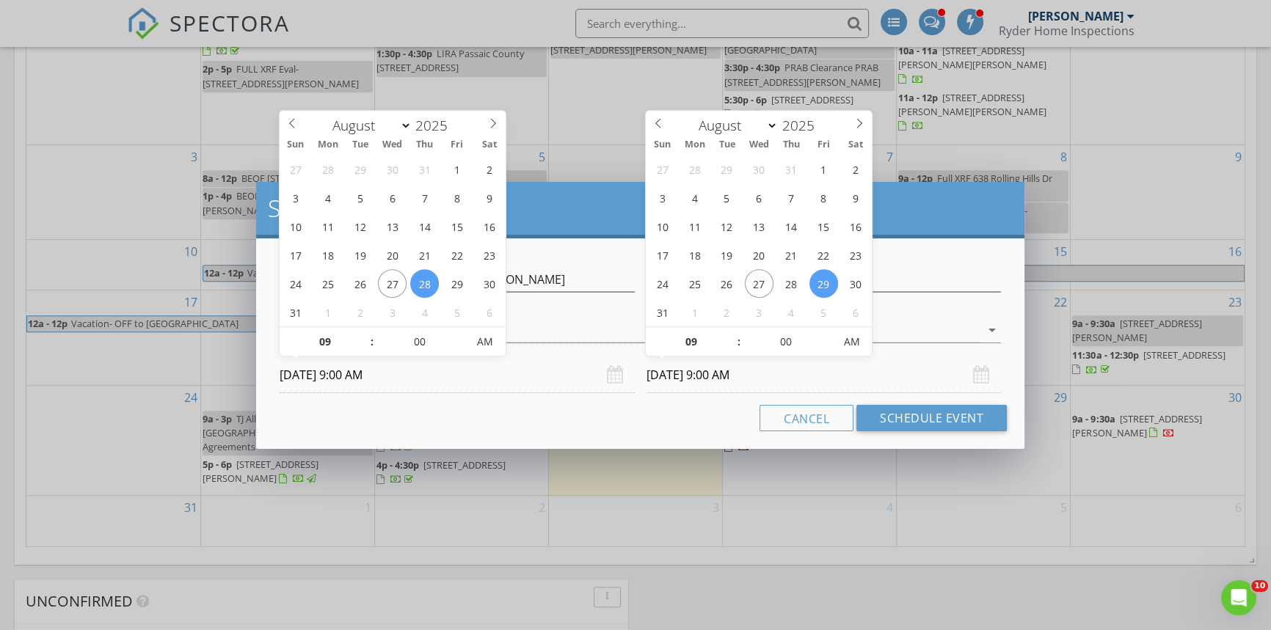
click at [771, 368] on input "08/29/2025 9:00 AM" at bounding box center [824, 375] width 355 height 36
type input "10"
click at [730, 335] on span at bounding box center [732, 334] width 10 height 15
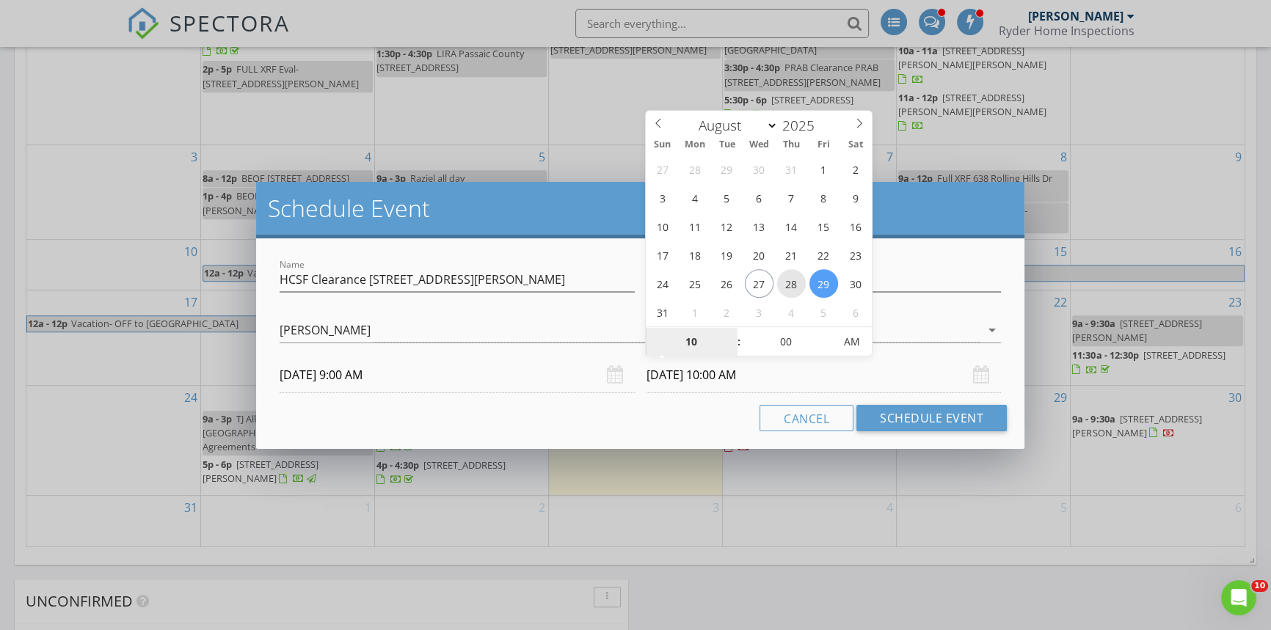
type input "08/28/2025 10:00 AM"
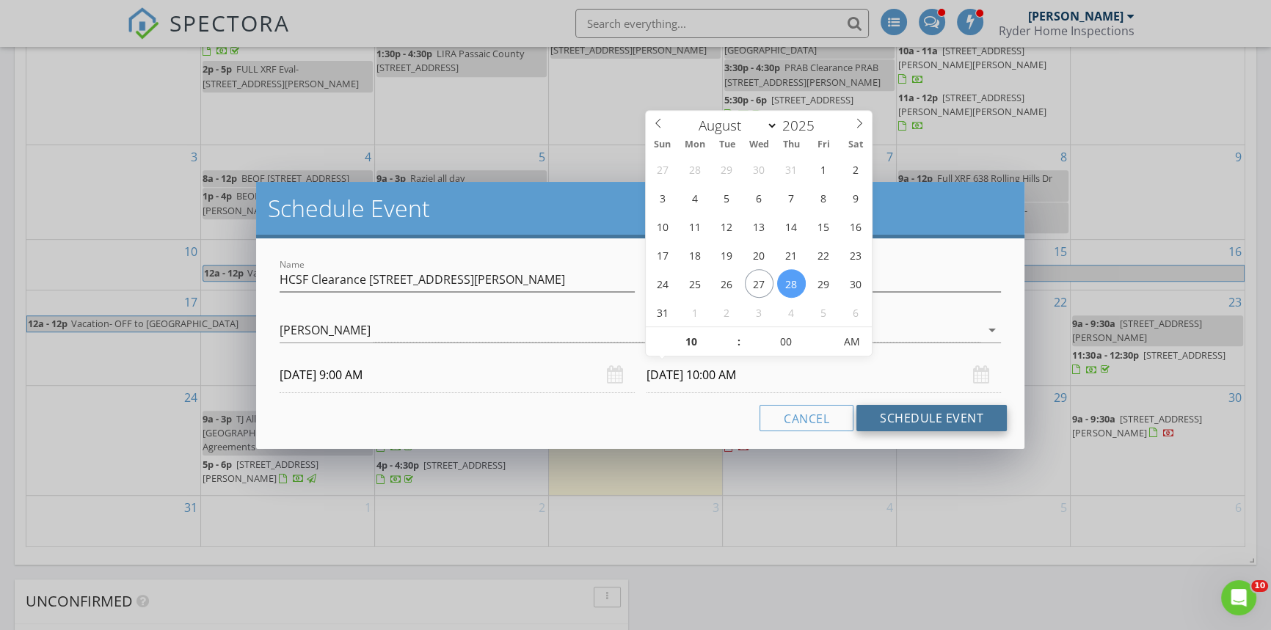
click at [901, 419] on button "Schedule Event" at bounding box center [931, 418] width 150 height 26
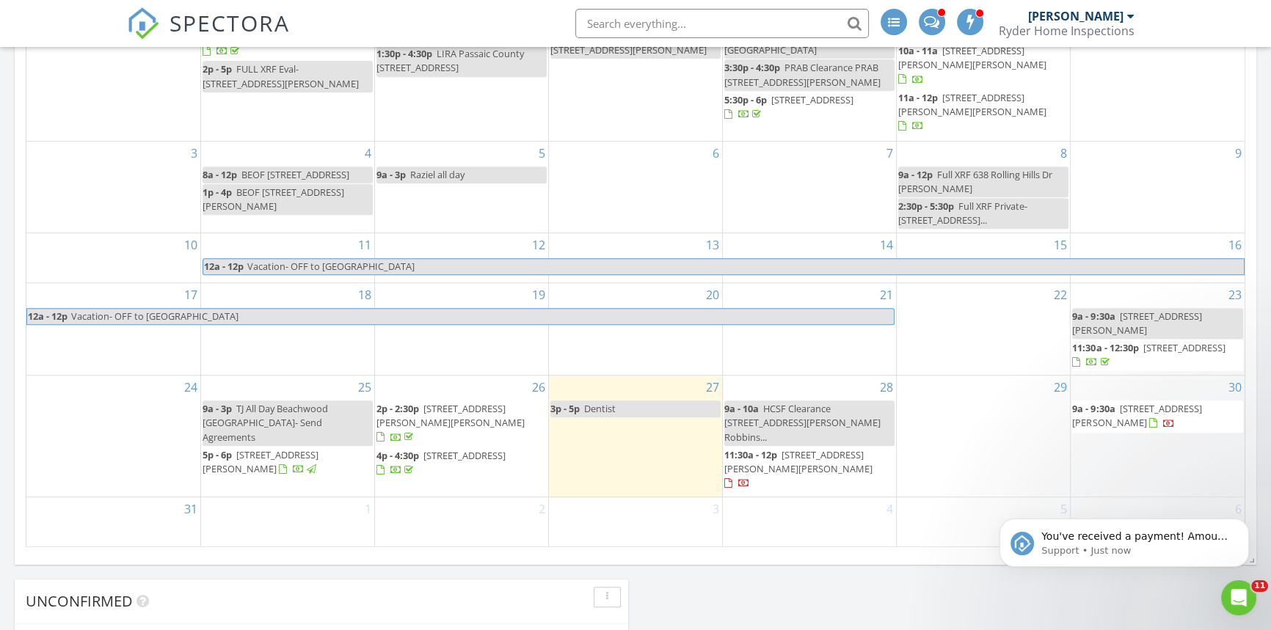
scroll to position [0, 0]
click at [1248, 520] on icon "Dismiss notification" at bounding box center [1245, 523] width 8 height 8
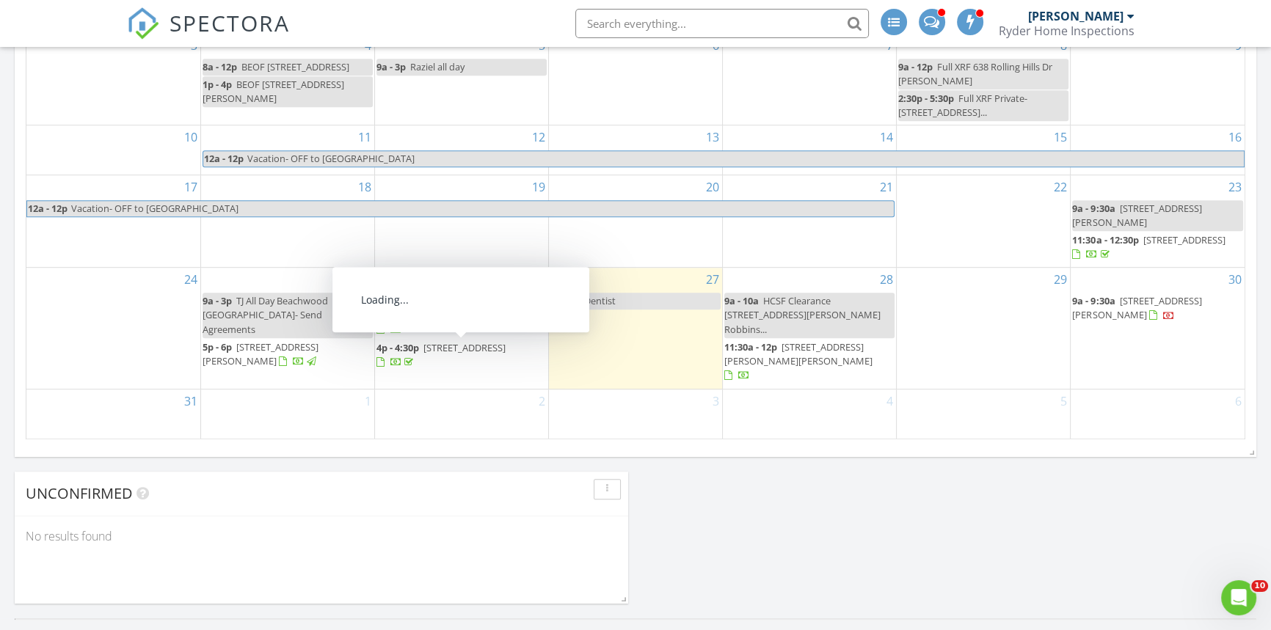
scroll to position [820, 0]
